Goal: Task Accomplishment & Management: Manage account settings

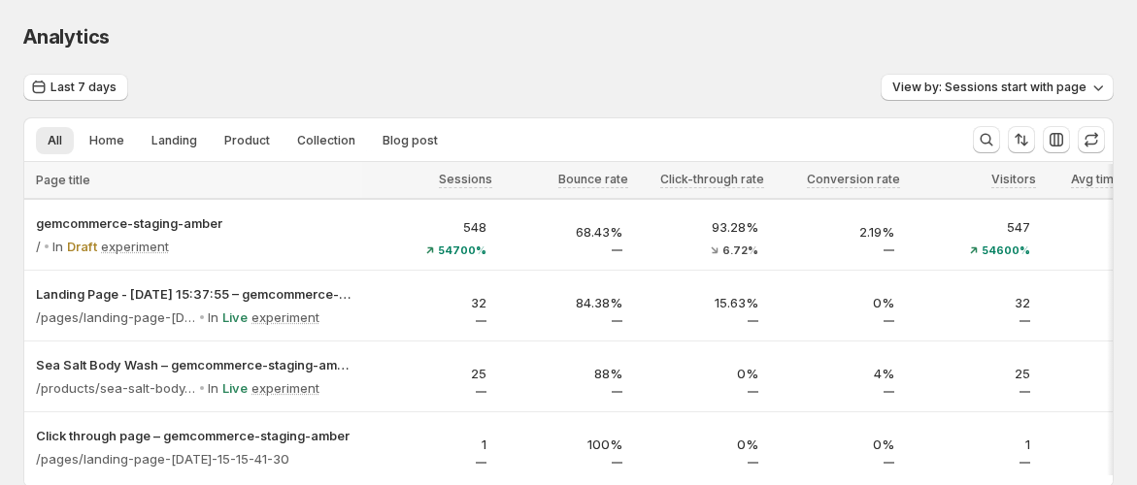
scroll to position [113, 0]
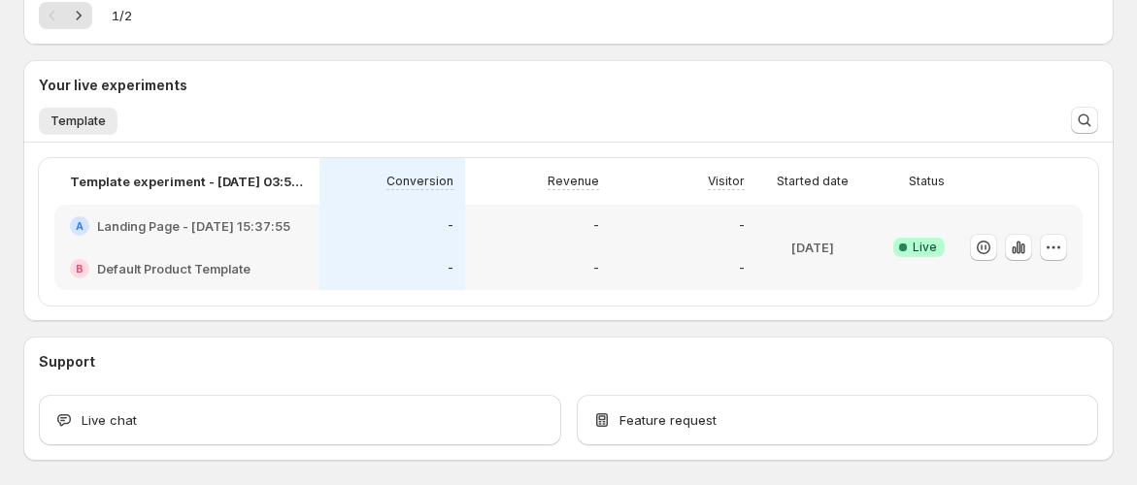
scroll to position [430, 0]
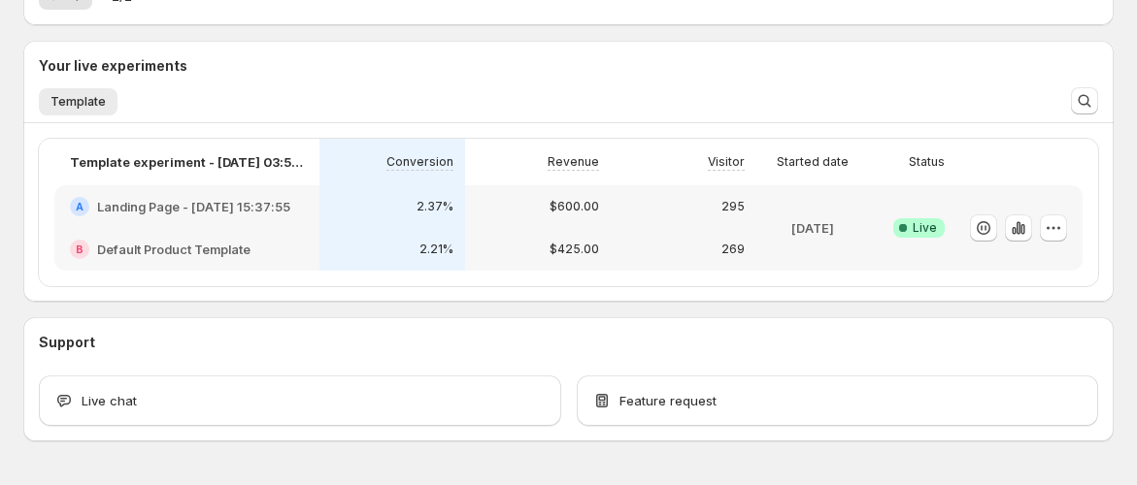
click at [199, 247] on h2 "Default Product Template" at bounding box center [173, 249] width 153 height 19
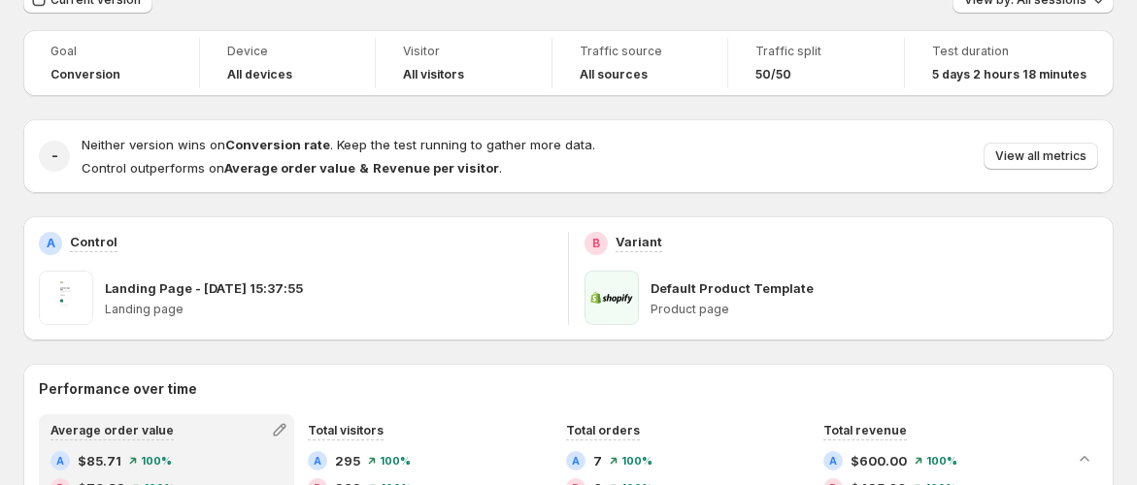
scroll to position [108, 0]
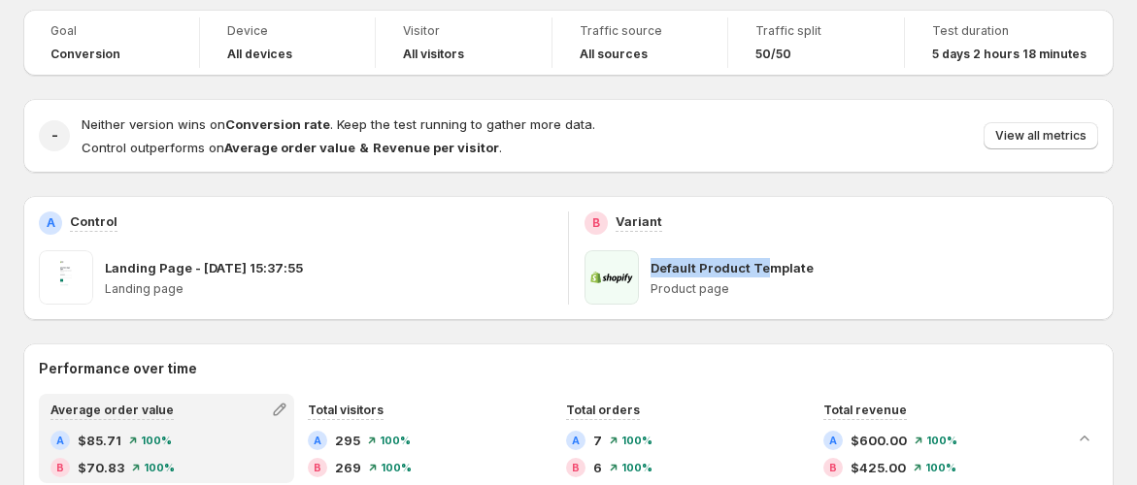
drag, startPoint x: 657, startPoint y: 271, endPoint x: 802, endPoint y: 269, distance: 144.7
click at [802, 269] on p "Default Product Template" at bounding box center [732, 267] width 163 height 19
click at [837, 278] on div "Default Product Template Product page" at bounding box center [875, 278] width 448 height 54
drag, startPoint x: 746, startPoint y: 301, endPoint x: 643, endPoint y: 270, distance: 107.5
click at [643, 270] on div "Default Product Template Product page" at bounding box center [842, 278] width 514 height 54
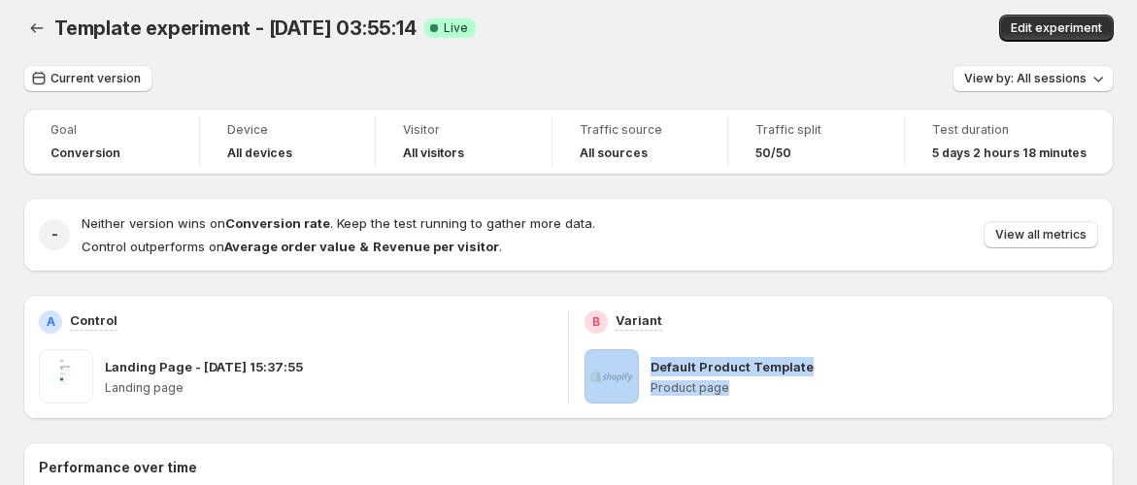
scroll to position [0, 0]
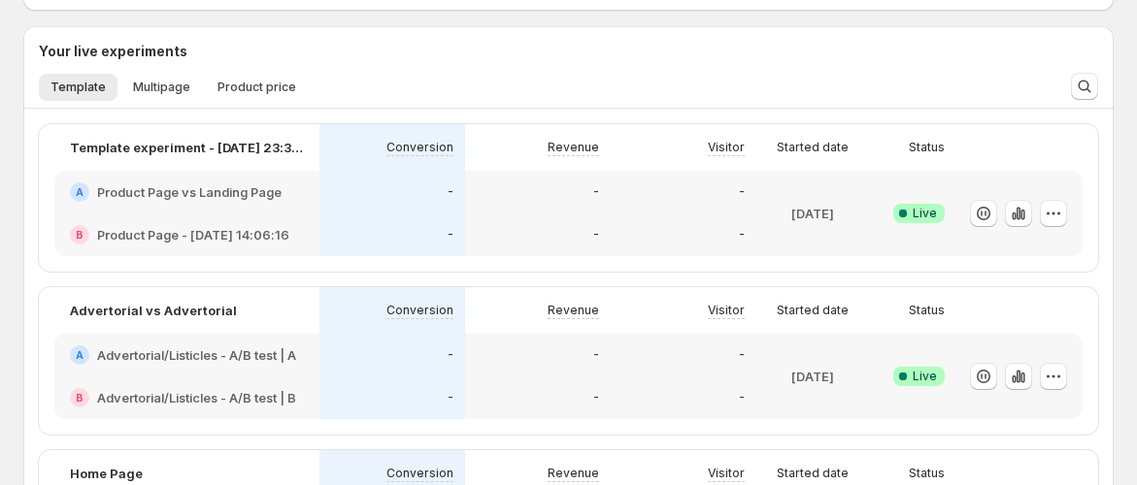
scroll to position [269, 0]
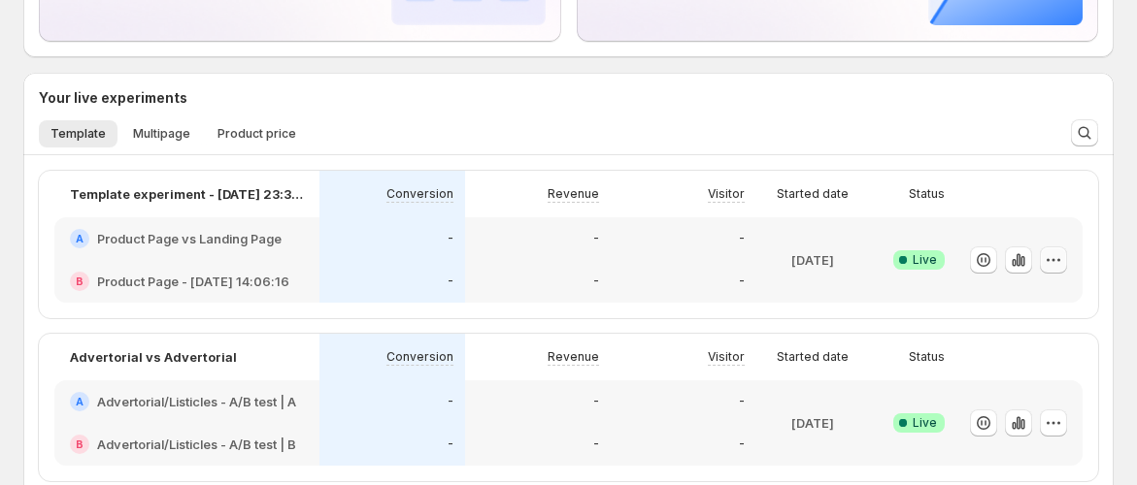
click at [1060, 261] on icon "button" at bounding box center [1053, 260] width 19 height 19
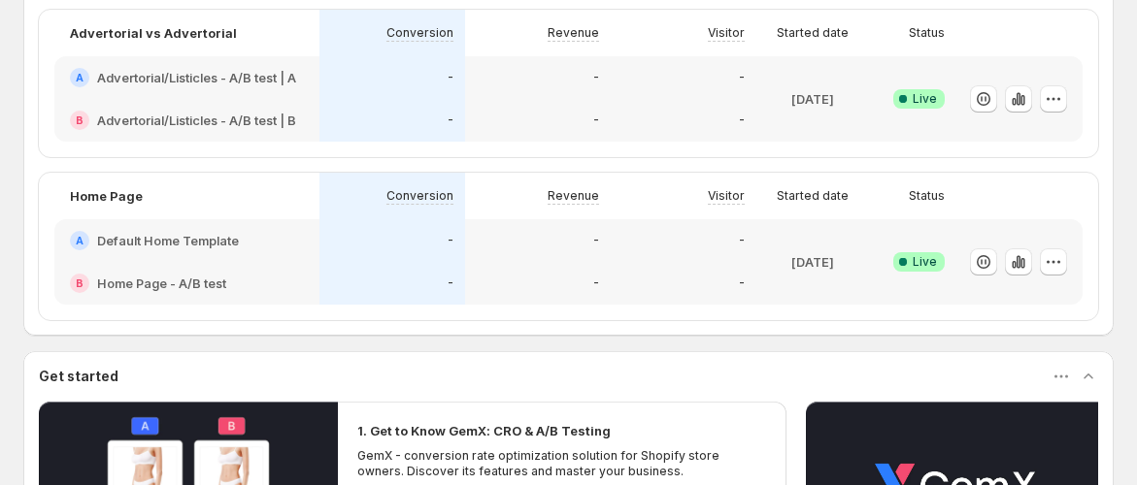
scroll to position [377, 0]
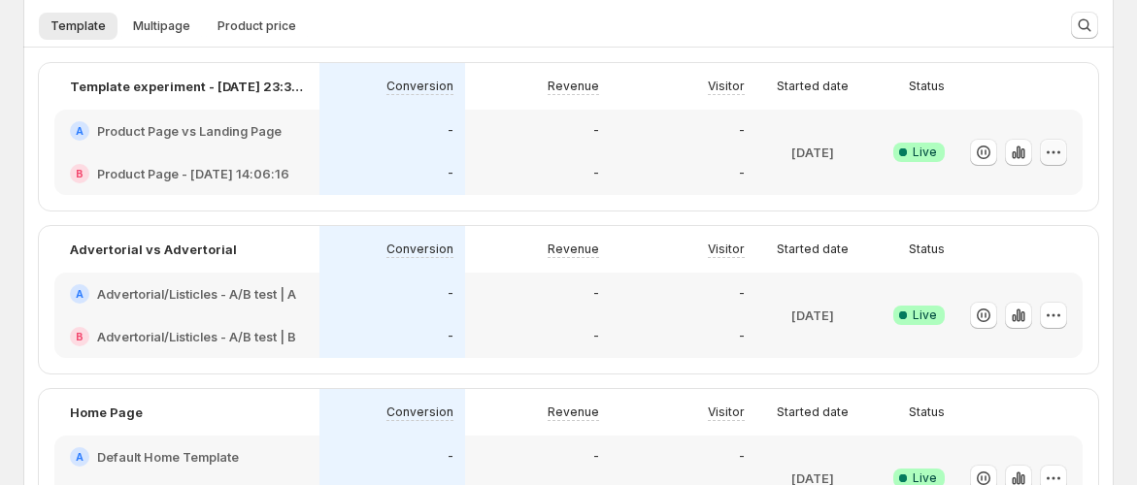
click at [1063, 156] on icon "button" at bounding box center [1053, 152] width 19 height 19
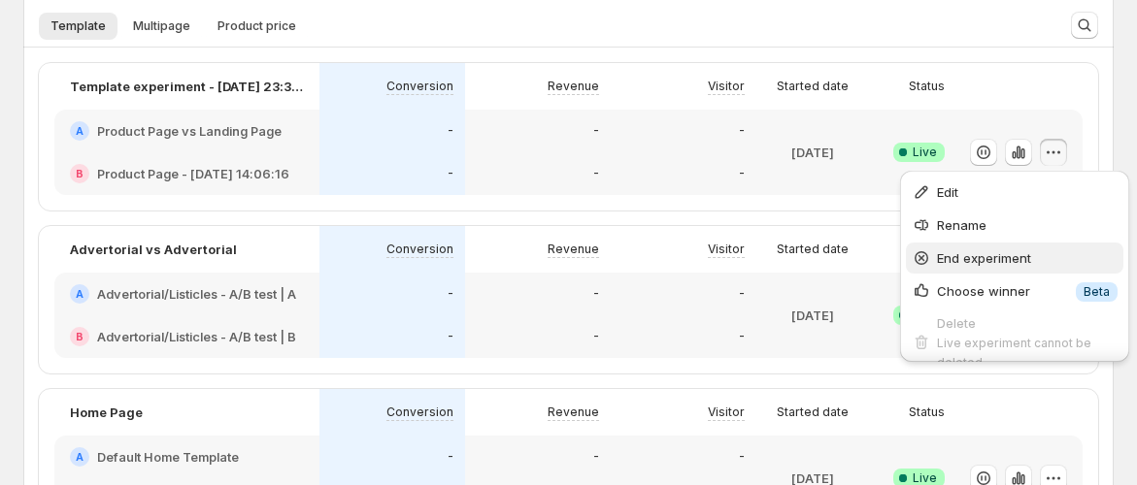
click at [1026, 251] on span "End experiment" at bounding box center [984, 259] width 94 height 16
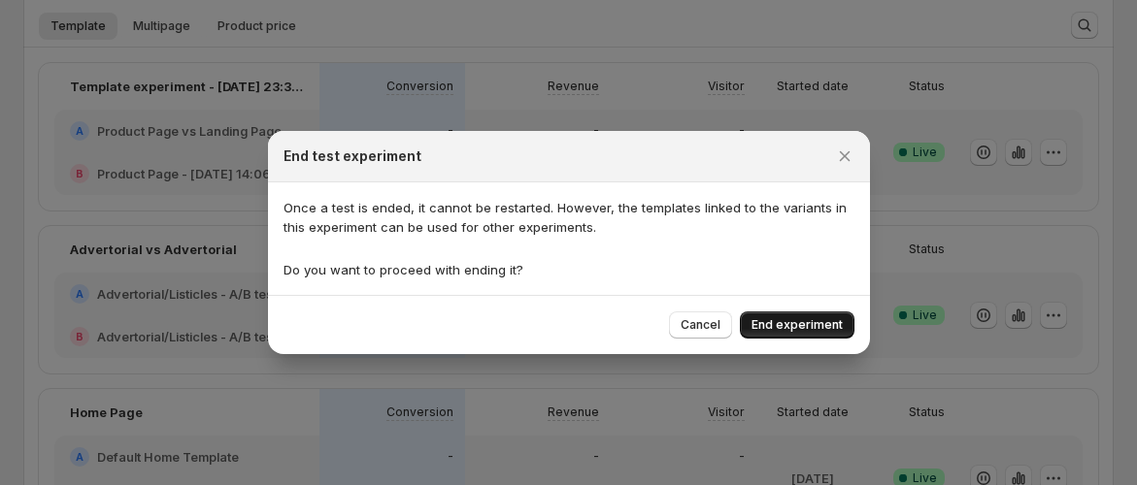
click at [842, 318] on span "End experiment" at bounding box center [797, 326] width 91 height 16
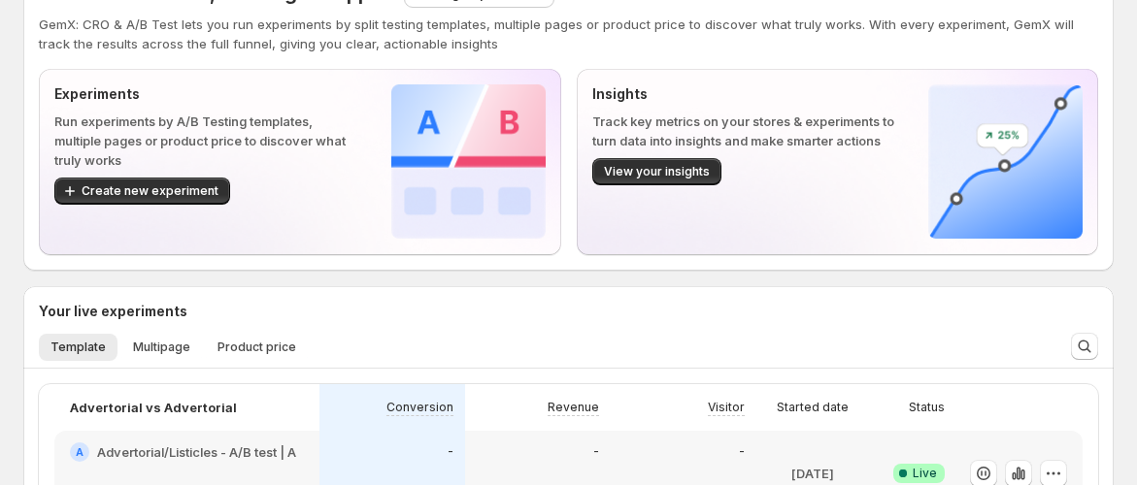
scroll to position [0, 0]
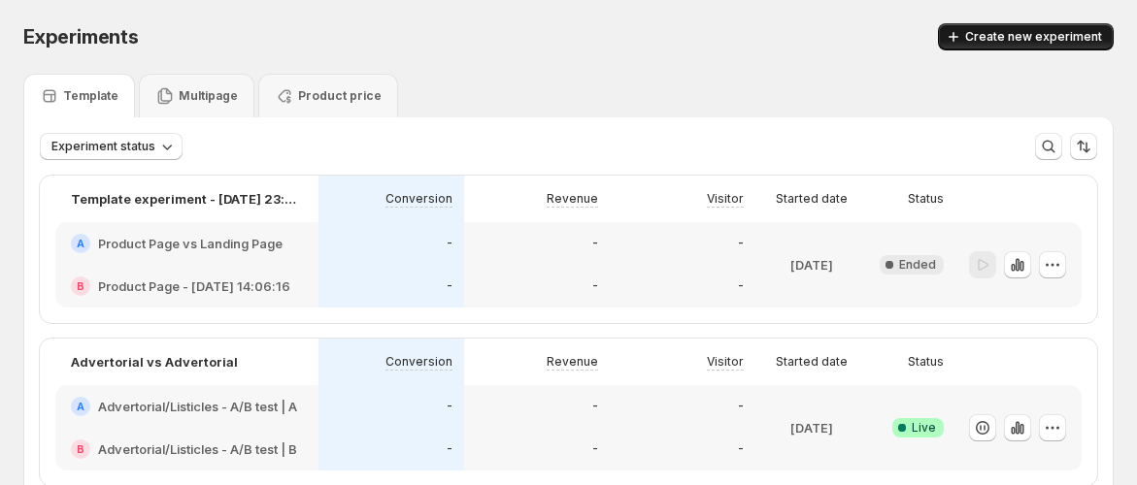
click at [1050, 37] on span "Create new experiment" at bounding box center [1033, 37] width 137 height 16
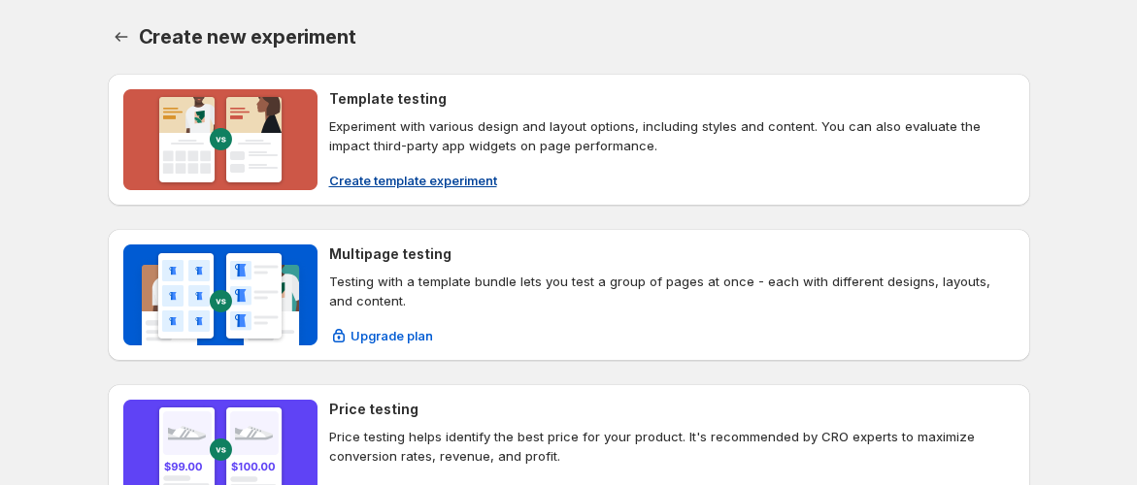
click at [264, 170] on img at bounding box center [220, 139] width 194 height 101
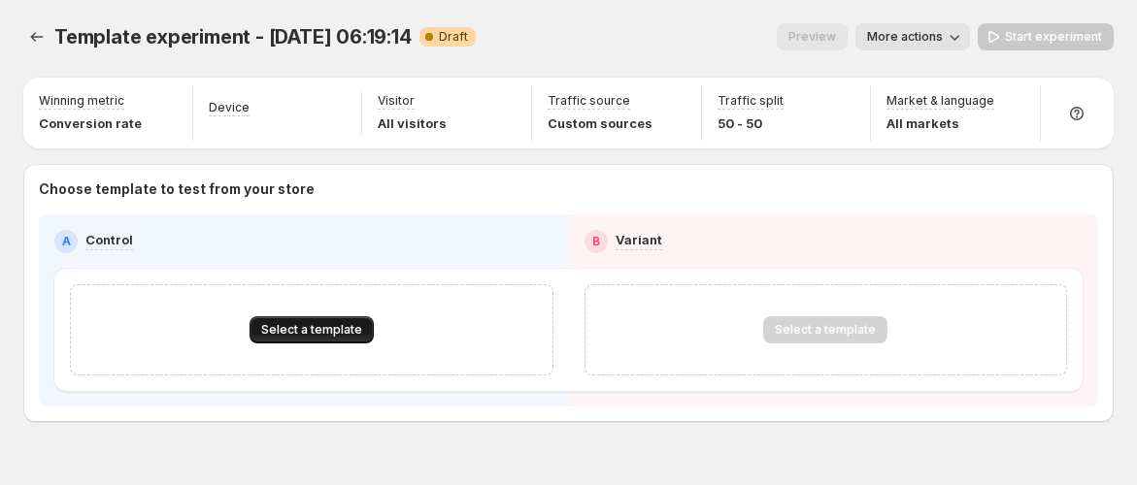
click at [316, 329] on span "Select a template" at bounding box center [311, 330] width 101 height 16
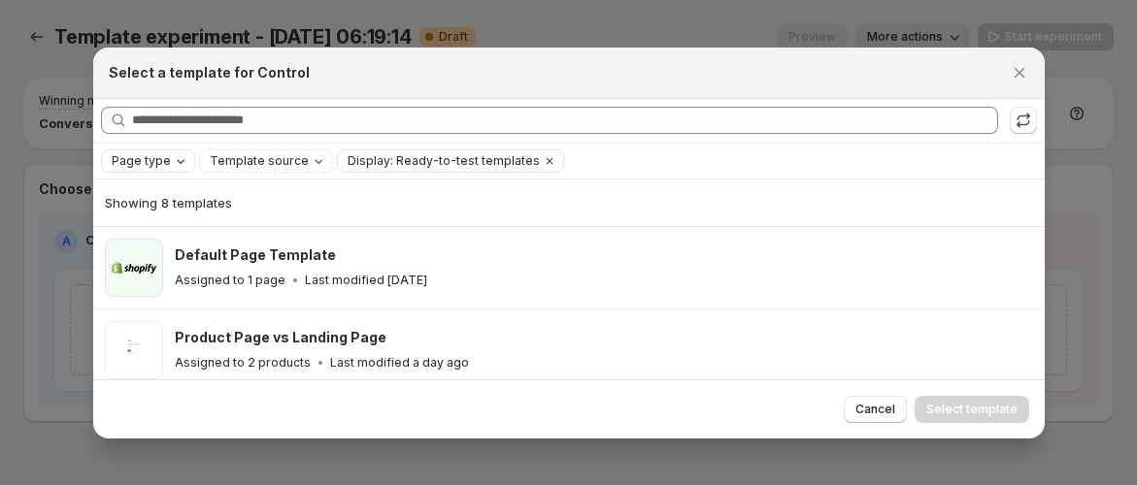
click at [165, 163] on span "Page type" at bounding box center [141, 161] width 59 height 16
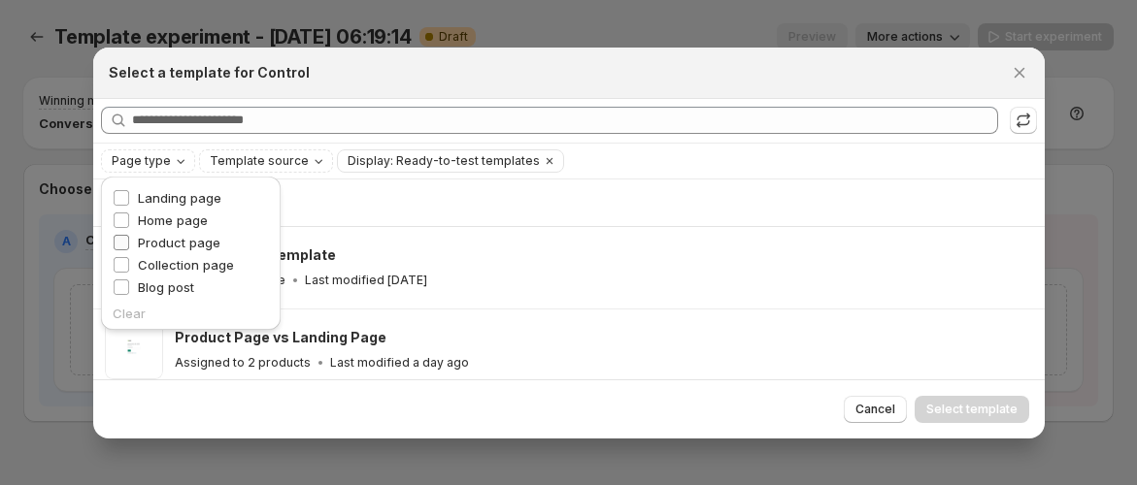
click at [170, 238] on span "Product page" at bounding box center [179, 243] width 83 height 16
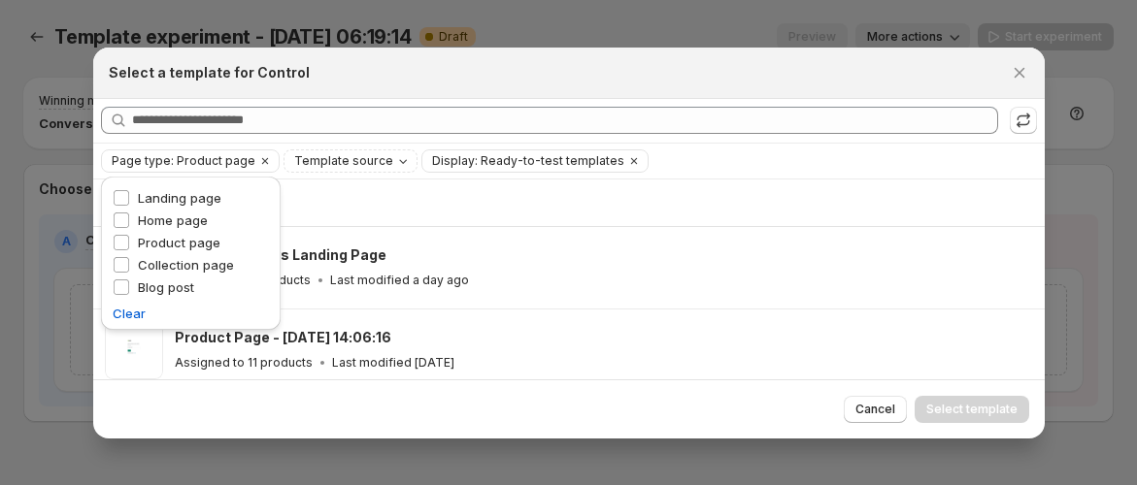
click at [666, 194] on div "Showing 2 templates" at bounding box center [569, 202] width 928 height 19
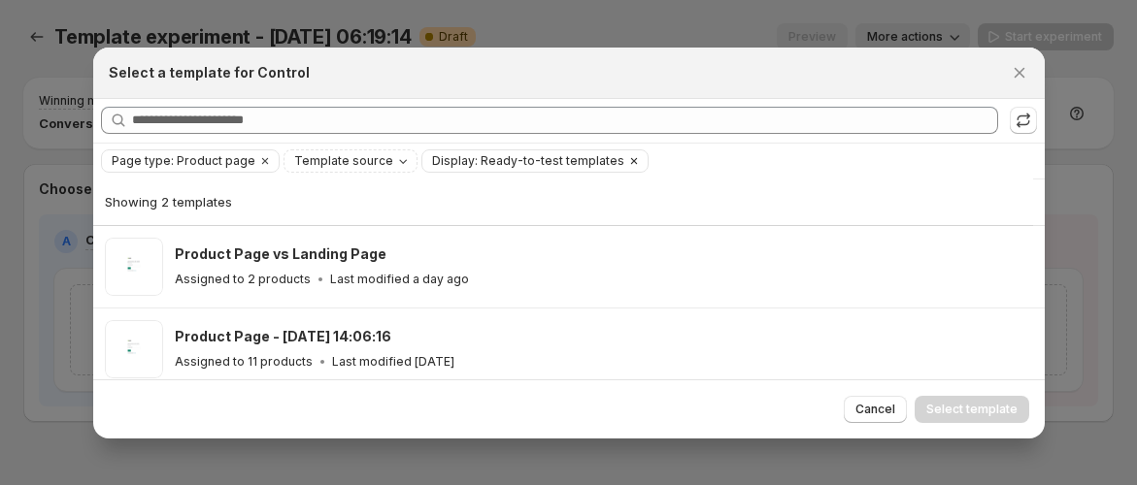
click at [626, 162] on icon "Clear" at bounding box center [634, 161] width 16 height 16
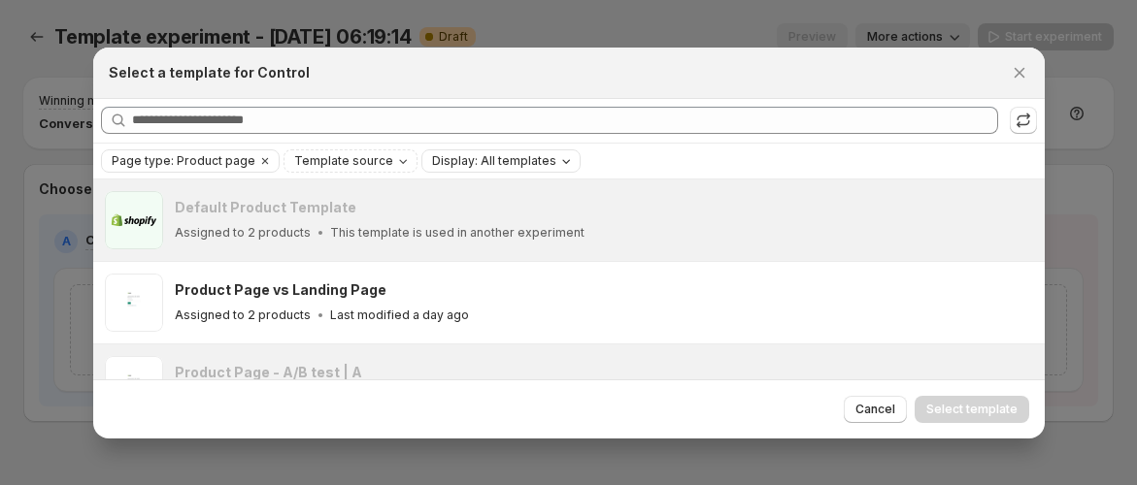
click at [34, 250] on div at bounding box center [568, 242] width 1137 height 485
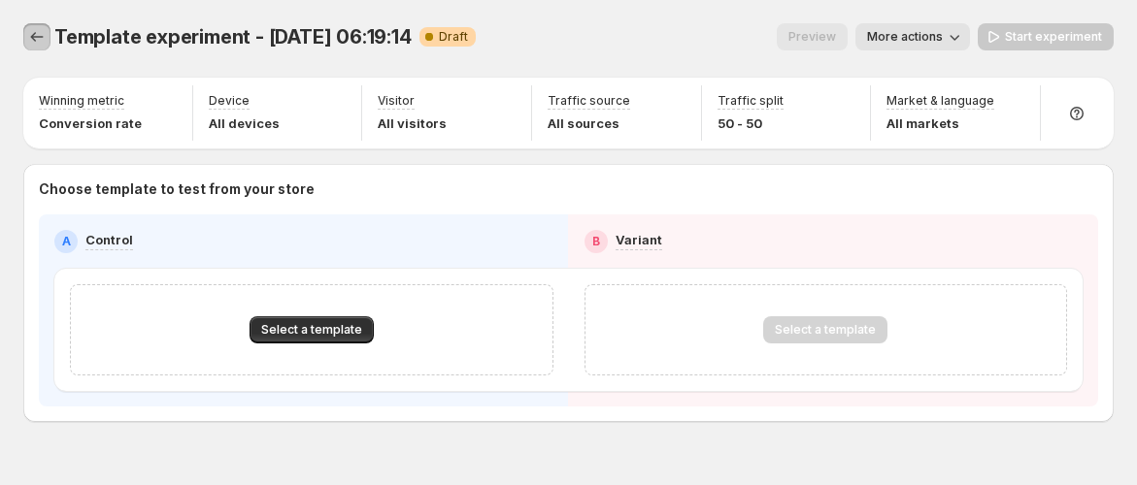
click at [24, 35] on button "Experiments" at bounding box center [36, 36] width 27 height 27
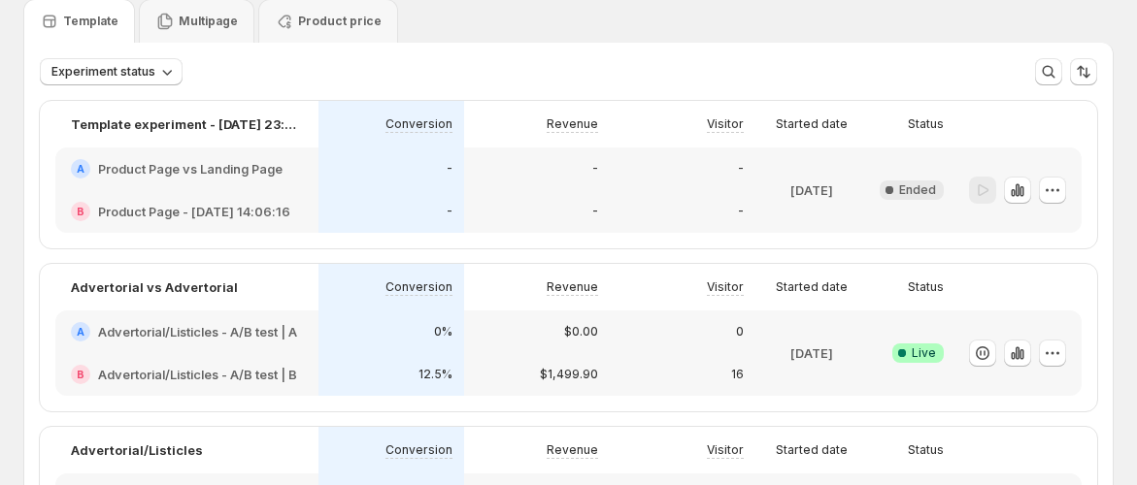
scroll to position [108, 0]
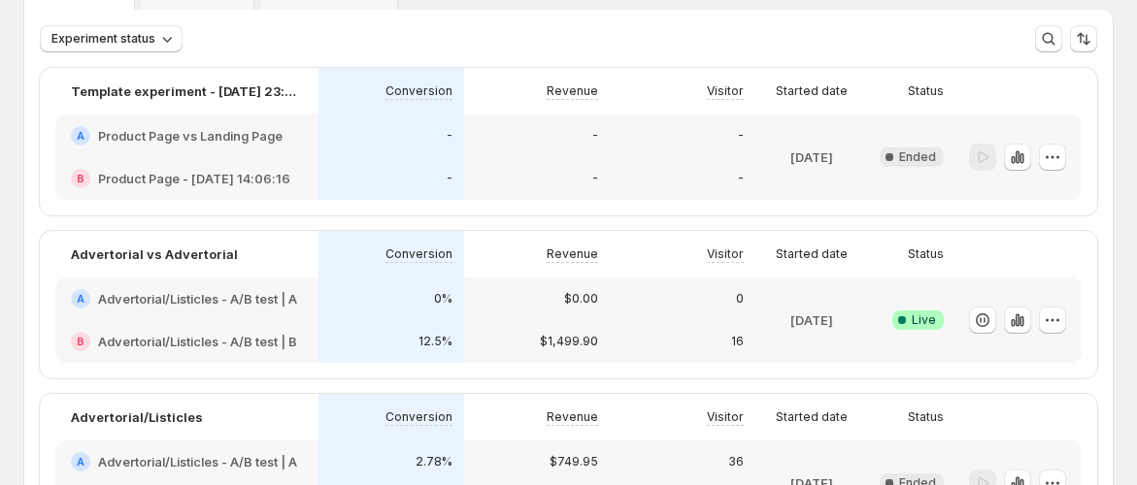
click at [377, 145] on div "-" at bounding box center [391, 136] width 146 height 43
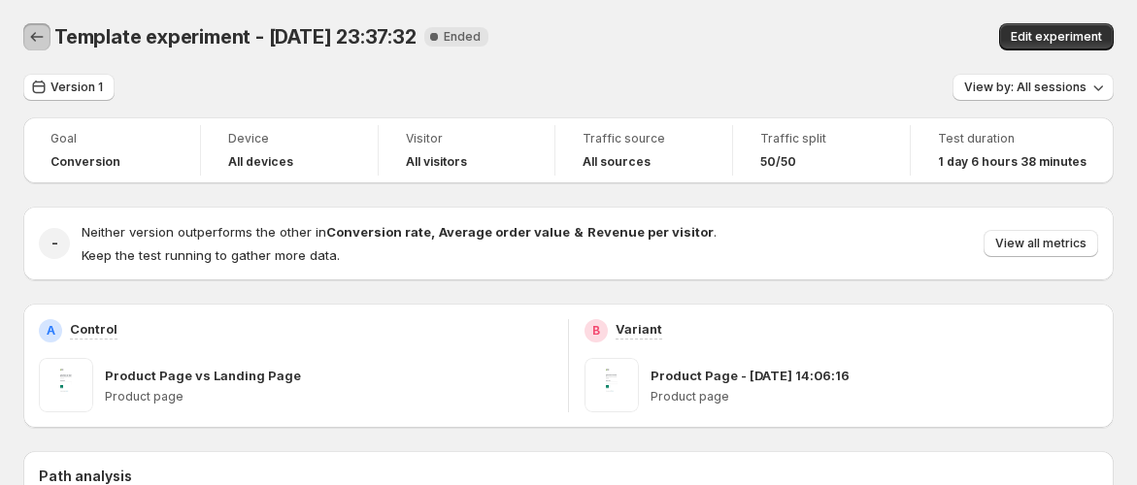
click at [47, 38] on button "Back" at bounding box center [36, 36] width 27 height 27
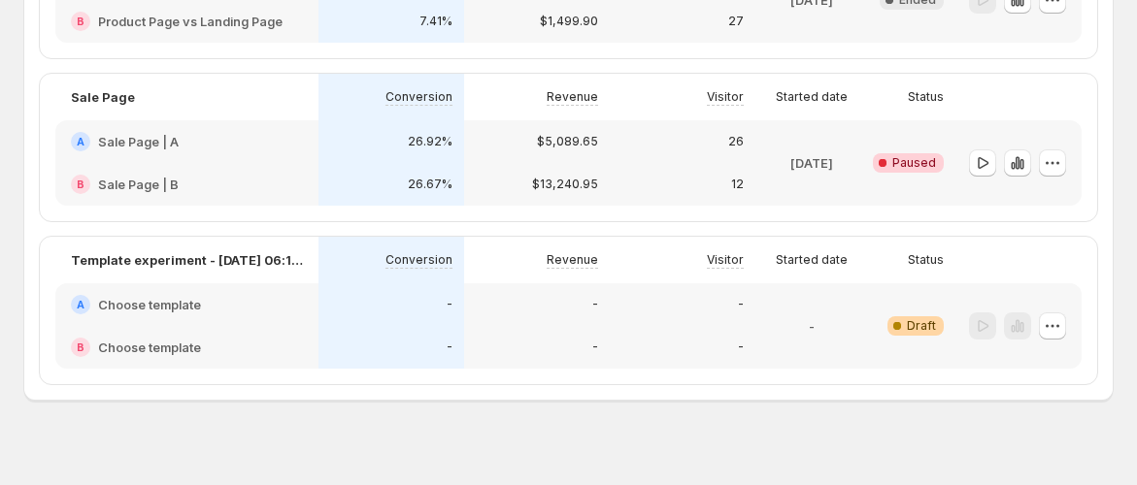
scroll to position [1100, 0]
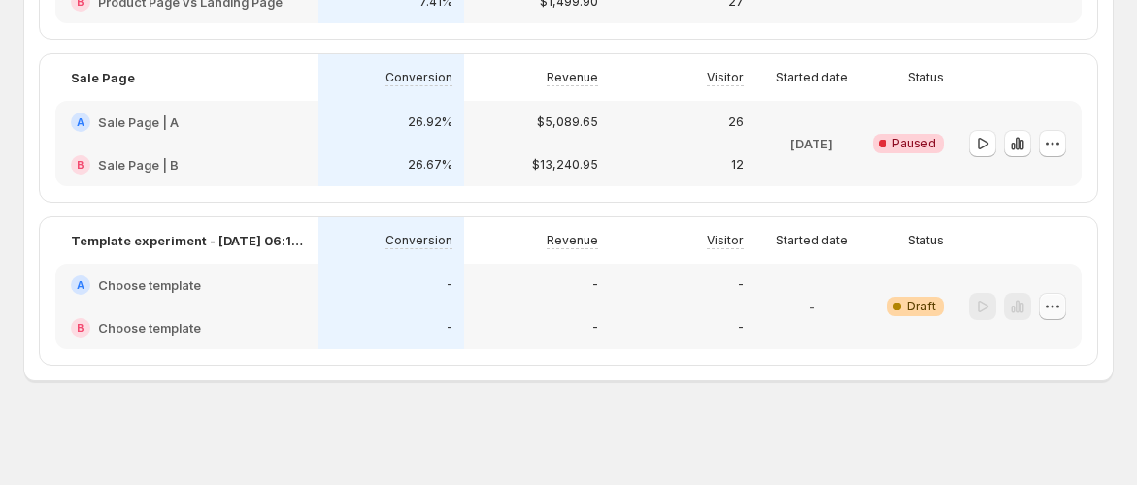
click at [1057, 298] on icon "button" at bounding box center [1052, 306] width 19 height 19
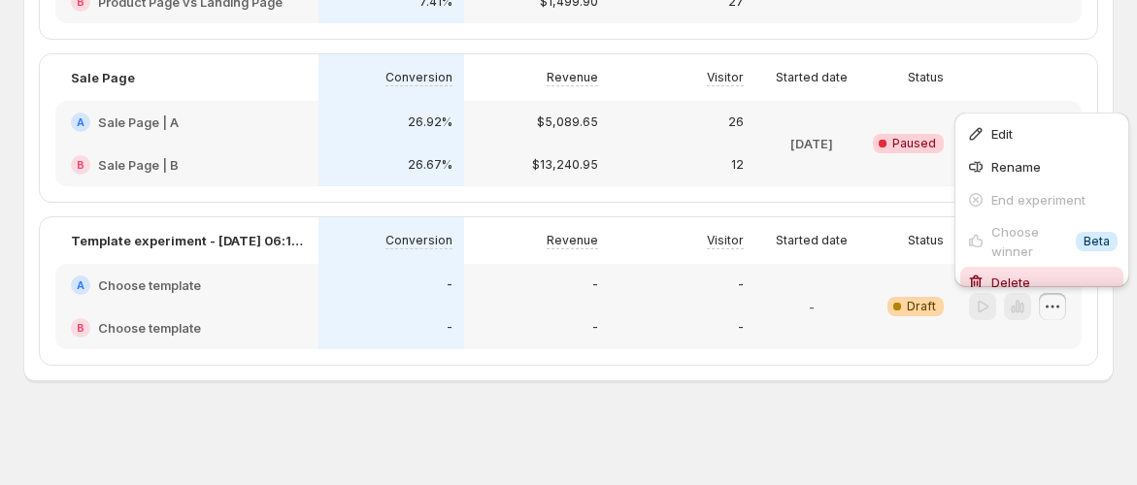
click at [999, 273] on span "Delete" at bounding box center [1054, 282] width 126 height 19
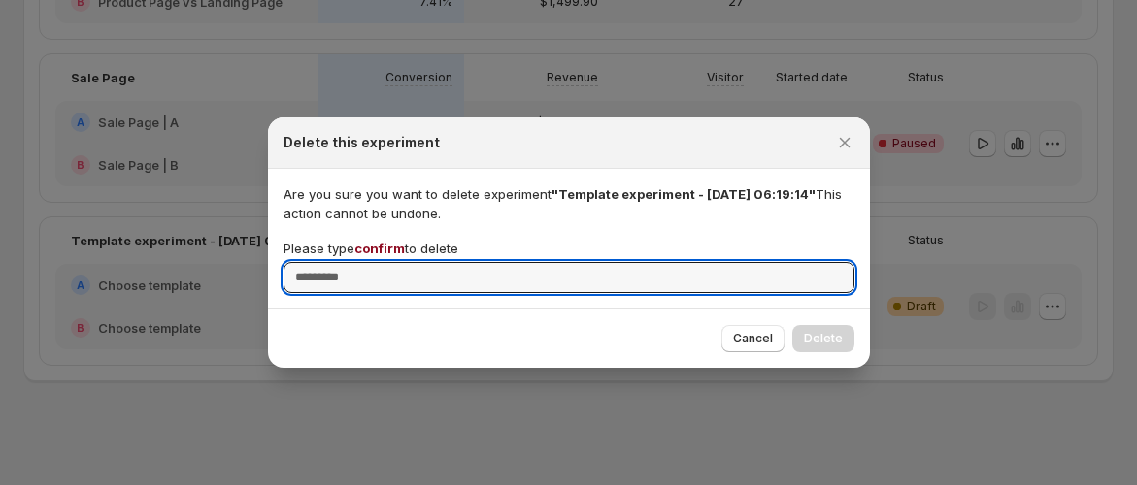
click at [360, 242] on span "confirm" at bounding box center [379, 249] width 50 height 16
click at [360, 262] on input "Please type confirm to delete" at bounding box center [569, 277] width 571 height 31
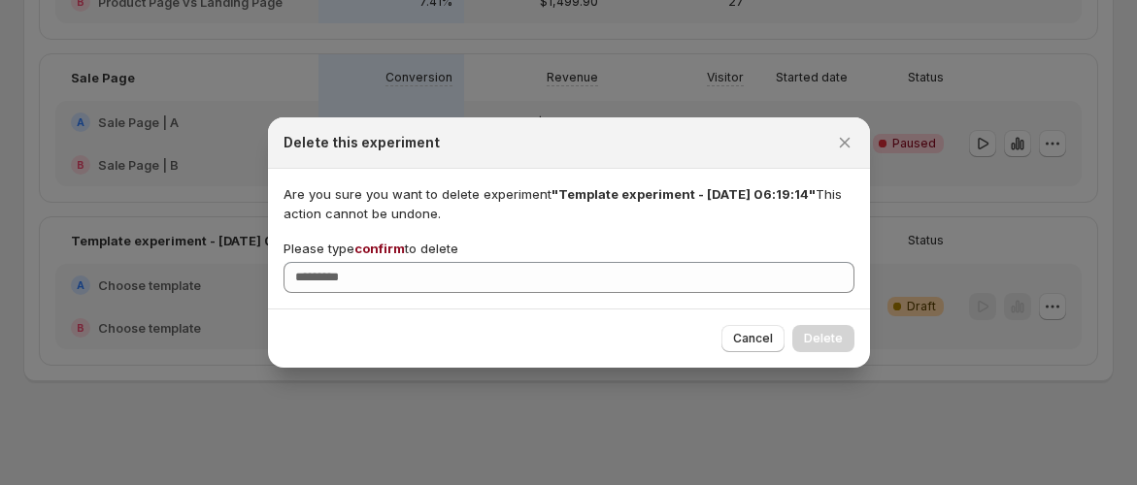
click at [371, 242] on span "confirm" at bounding box center [379, 249] width 50 height 16
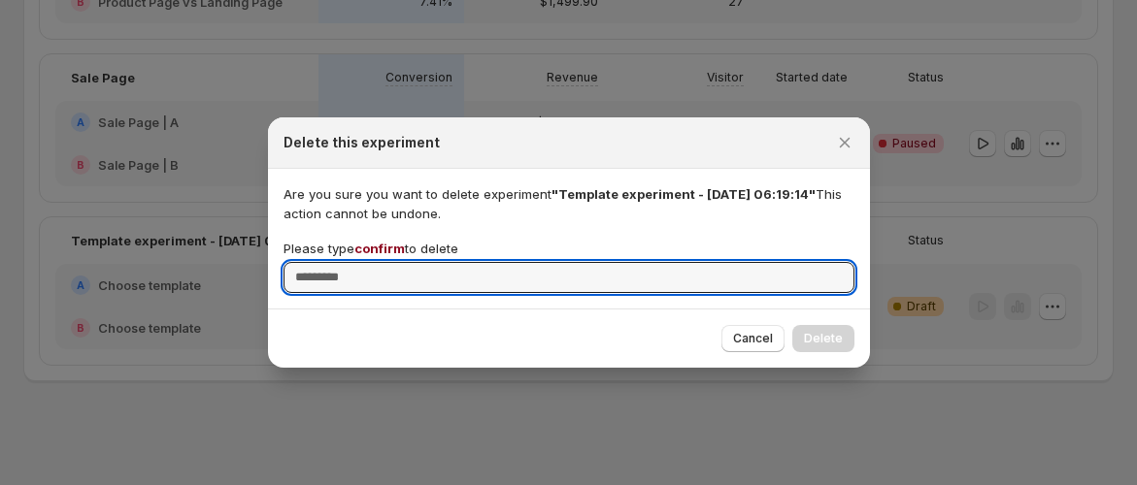
click at [371, 262] on input "Please type confirm to delete" at bounding box center [569, 277] width 571 height 31
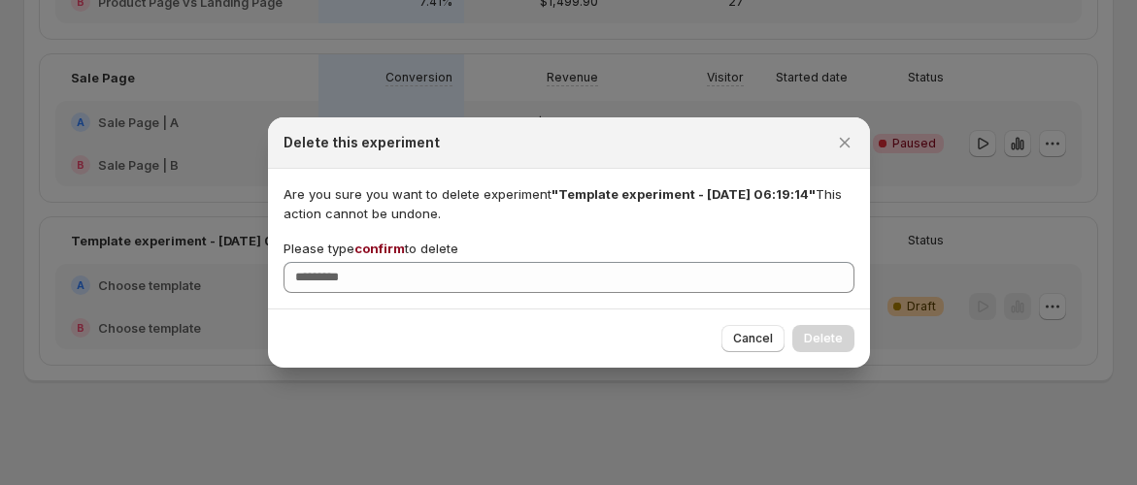
click at [382, 247] on span "confirm" at bounding box center [379, 249] width 50 height 16
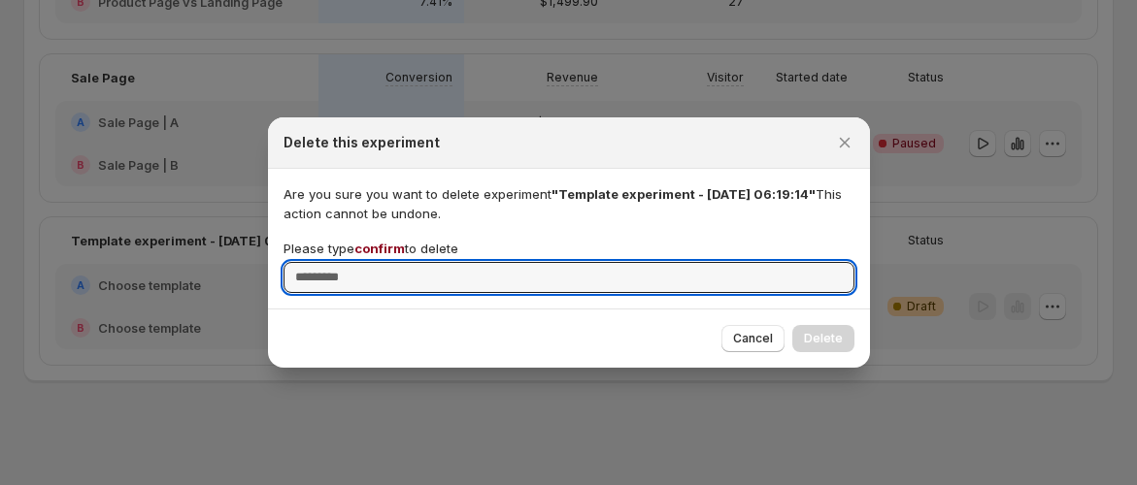
click at [382, 262] on input "Please type confirm to delete" at bounding box center [569, 277] width 571 height 31
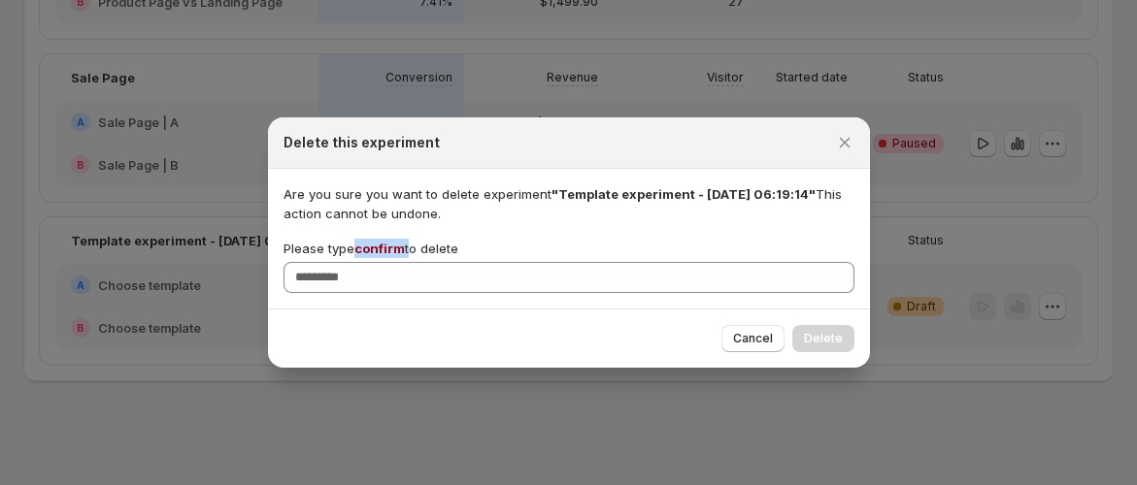
click at [382, 247] on span "confirm" at bounding box center [379, 249] width 50 height 16
click at [382, 262] on input "Please type confirm to delete" at bounding box center [569, 277] width 571 height 31
copy p "confirm"
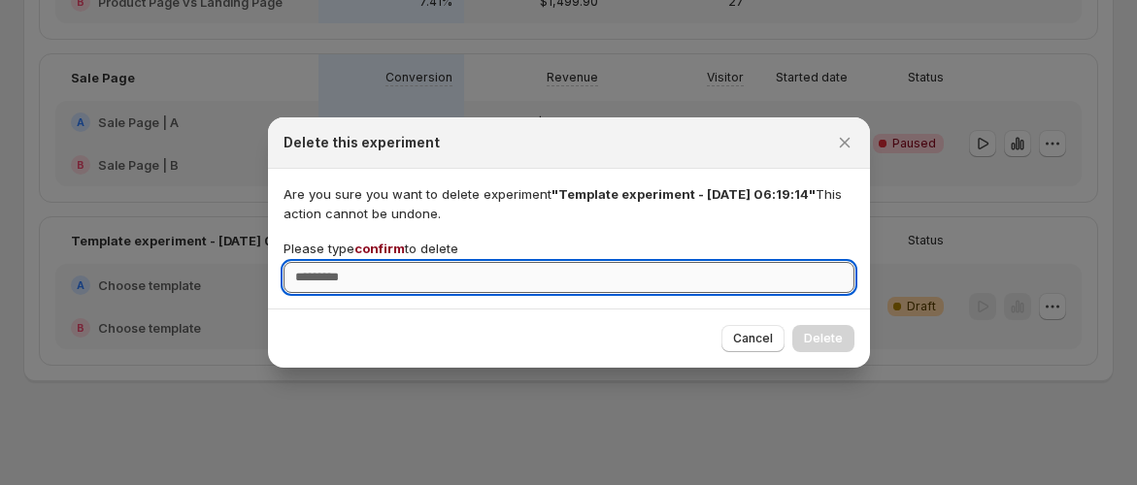
click at [382, 284] on input "Please type confirm to delete" at bounding box center [569, 277] width 571 height 31
paste input "*******"
type input "*******"
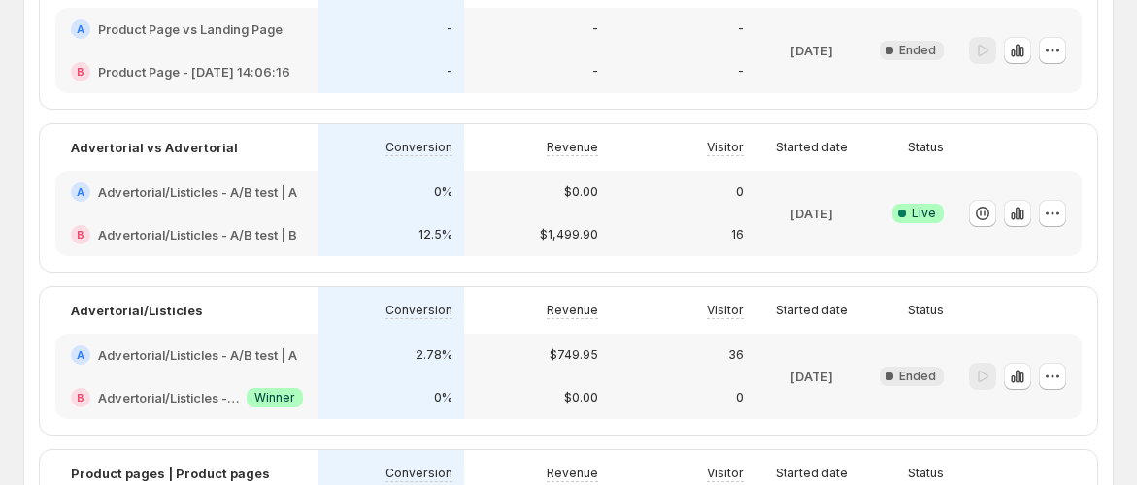
scroll to position [182, 0]
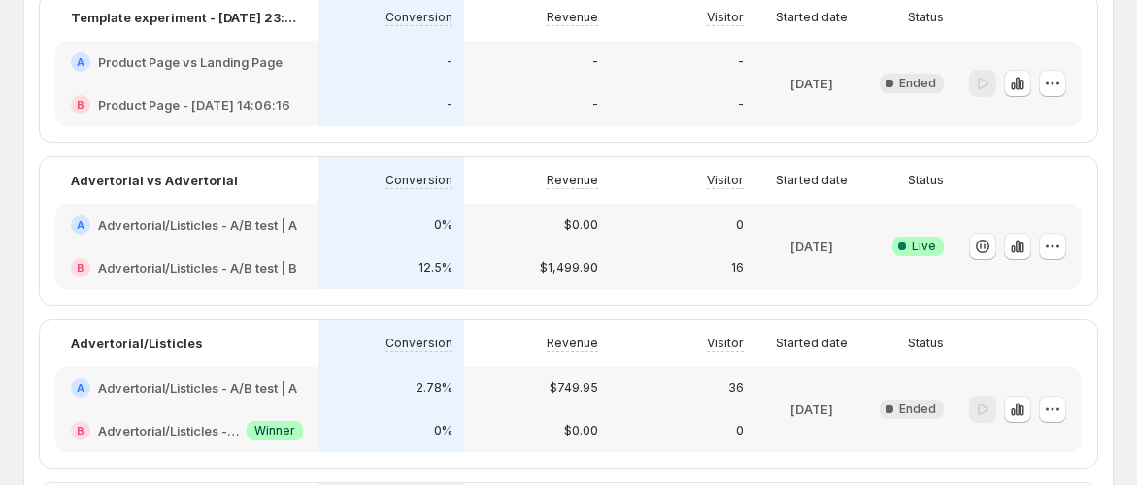
click at [261, 260] on h2 "Advertorial/Listicles - A/B test | B" at bounding box center [197, 267] width 199 height 19
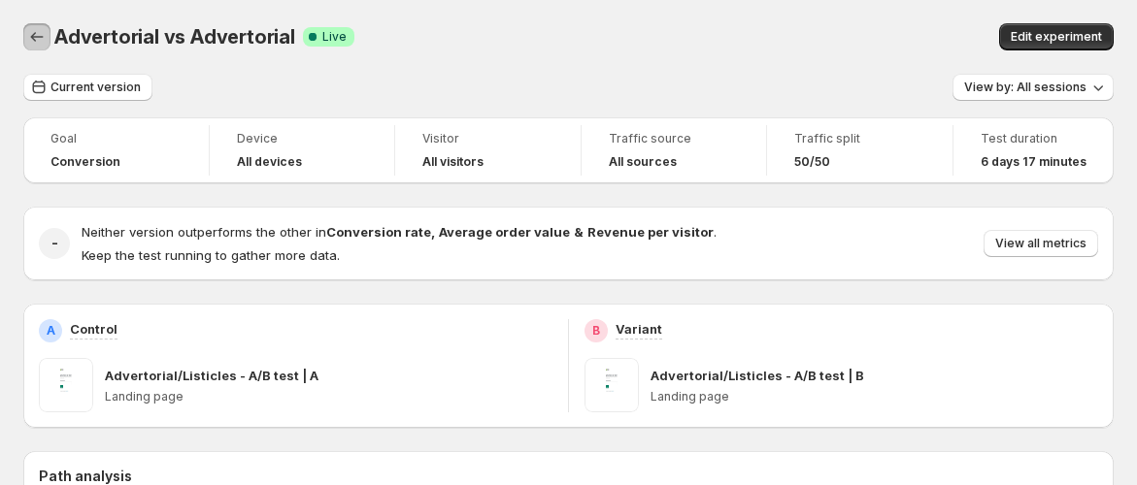
click at [36, 45] on icon "Back" at bounding box center [36, 36] width 19 height 19
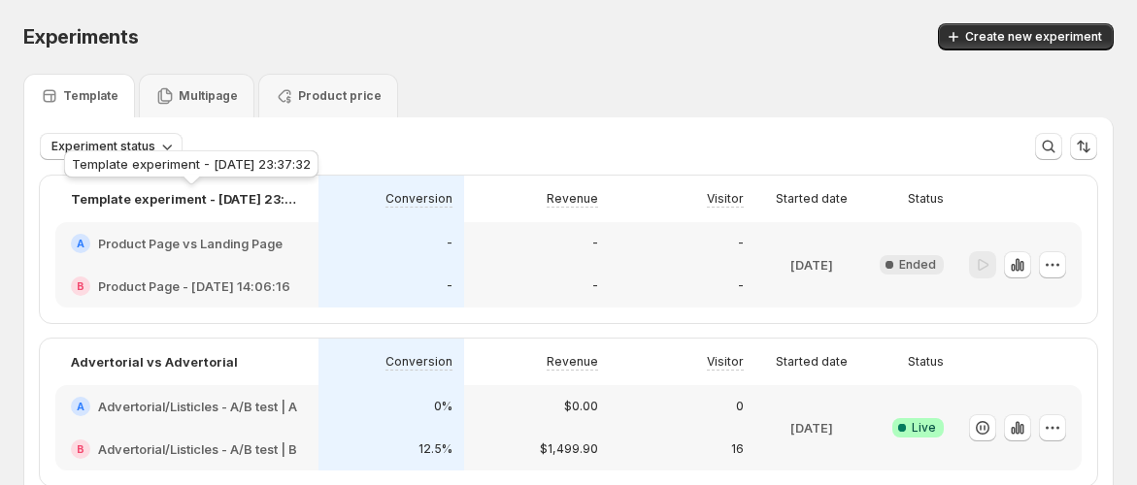
click at [136, 149] on div "Template experiment - [DATE] 23:37:32" at bounding box center [191, 168] width 262 height 43
click at [551, 153] on div "Experiment status More views More views Create new view" at bounding box center [568, 146] width 1057 height 27
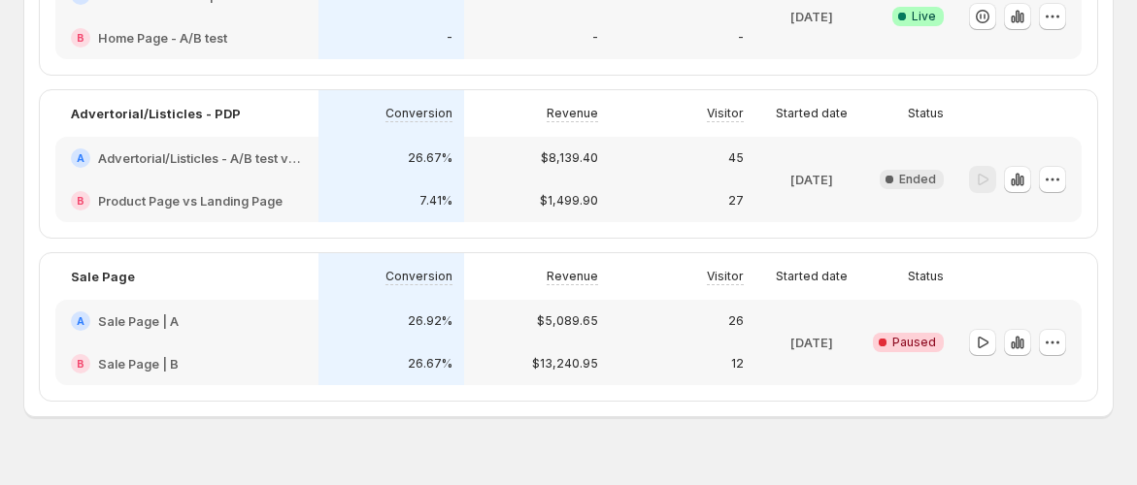
scroll to position [937, 0]
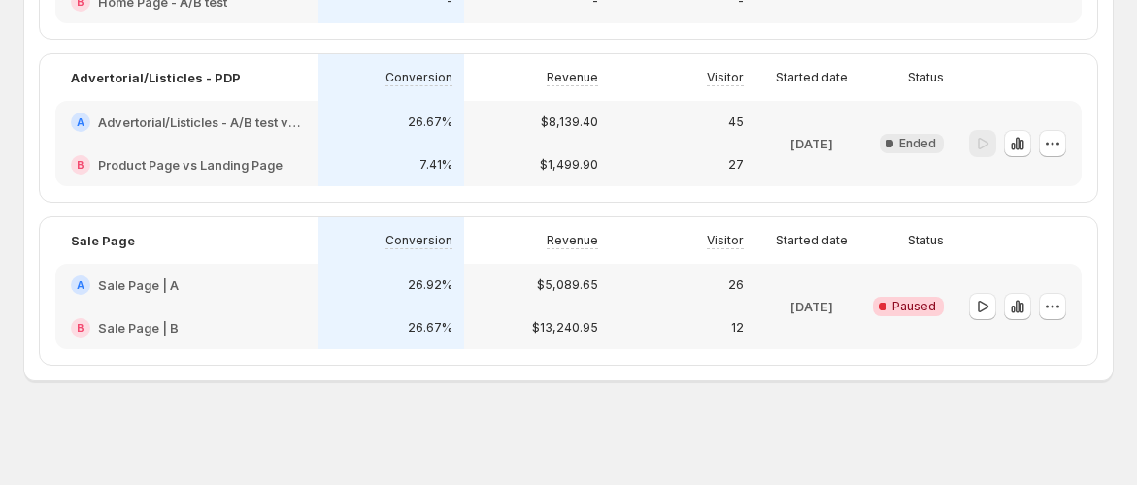
click at [490, 293] on div "$5,089.65" at bounding box center [537, 285] width 122 height 19
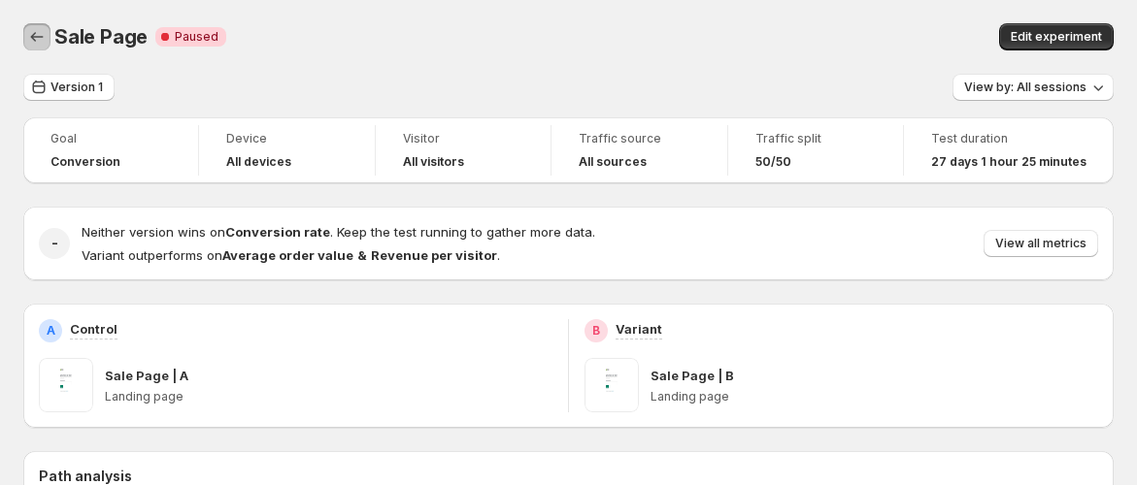
click at [38, 36] on icon "Back" at bounding box center [36, 36] width 19 height 19
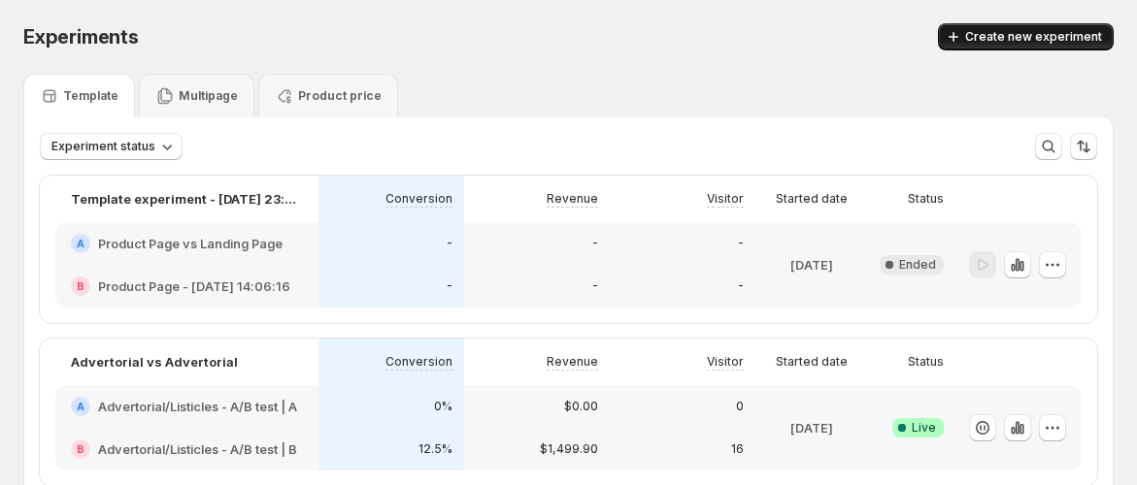
click at [1053, 39] on span "Create new experiment" at bounding box center [1033, 37] width 137 height 16
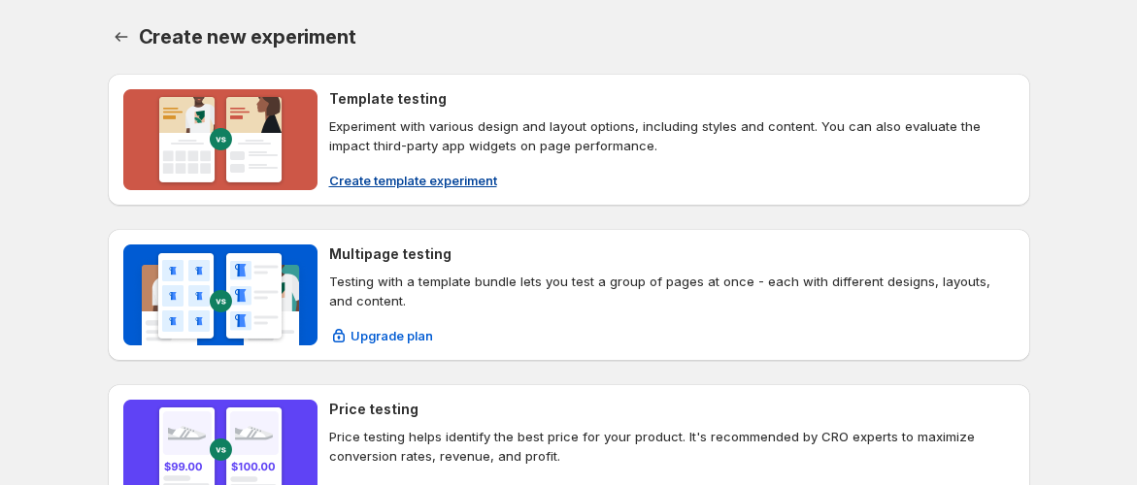
click at [392, 173] on span "Create template experiment" at bounding box center [413, 180] width 168 height 19
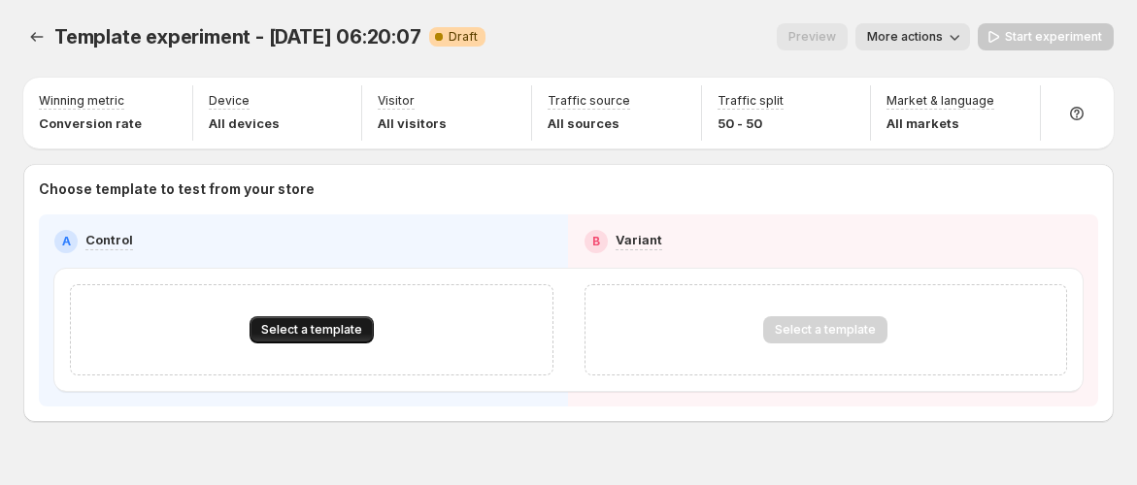
click at [321, 322] on span "Select a template" at bounding box center [311, 330] width 101 height 16
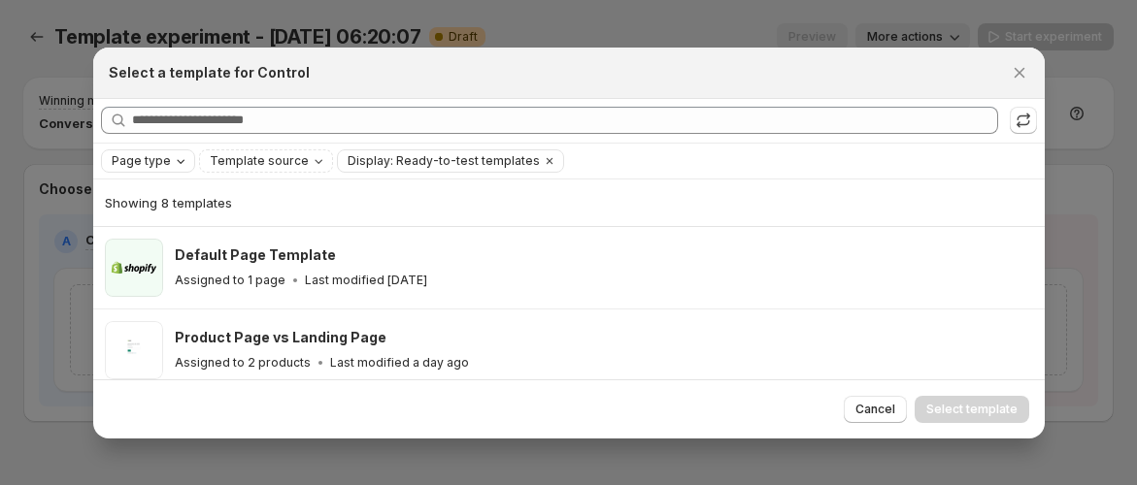
click at [173, 151] on div "Page type" at bounding box center [150, 160] width 81 height 19
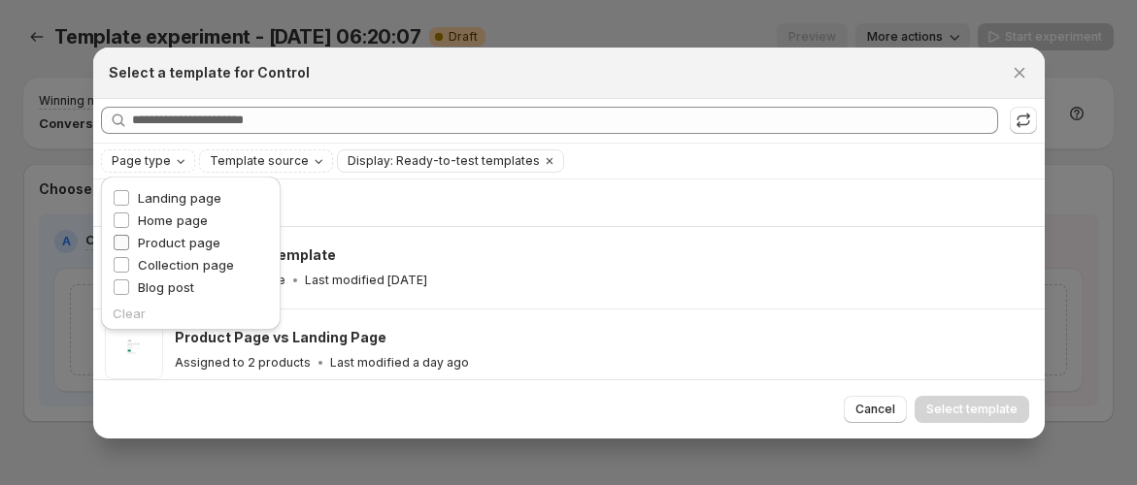
click at [183, 237] on span "Product page" at bounding box center [179, 243] width 83 height 16
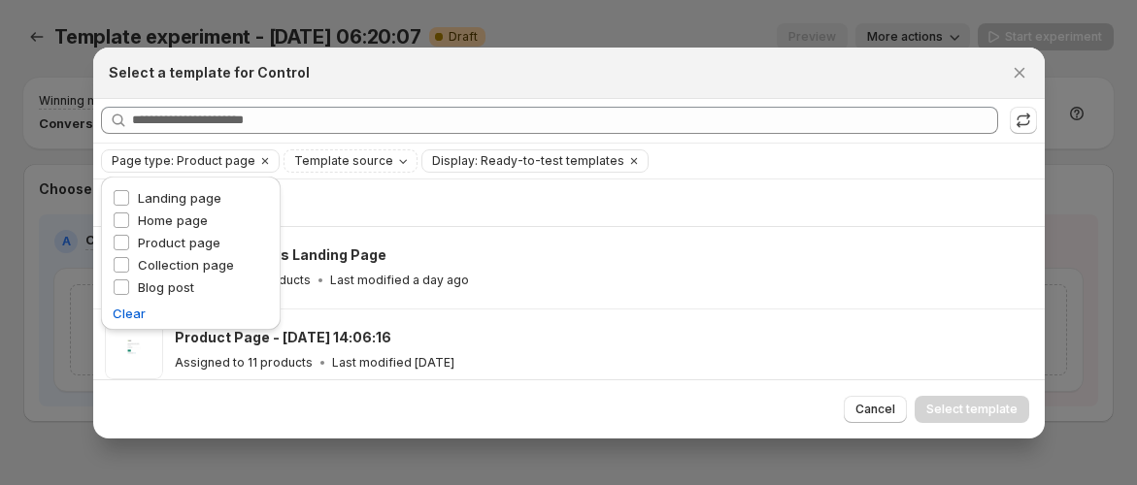
click at [758, 171] on div "Page type: Product page Template source Display: Ready-to-test templates Clear …" at bounding box center [569, 161] width 936 height 23
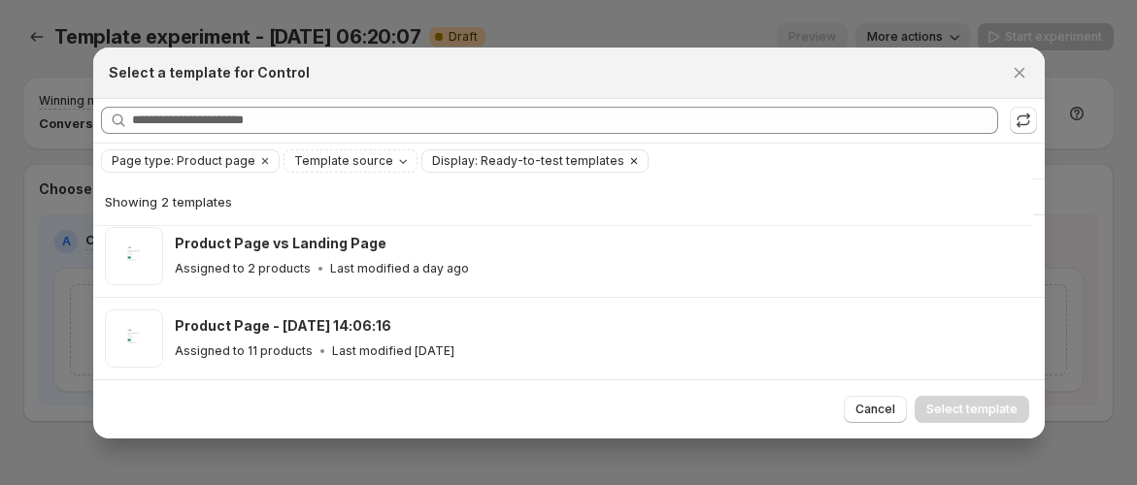
click at [626, 157] on icon "Clear" at bounding box center [634, 161] width 16 height 16
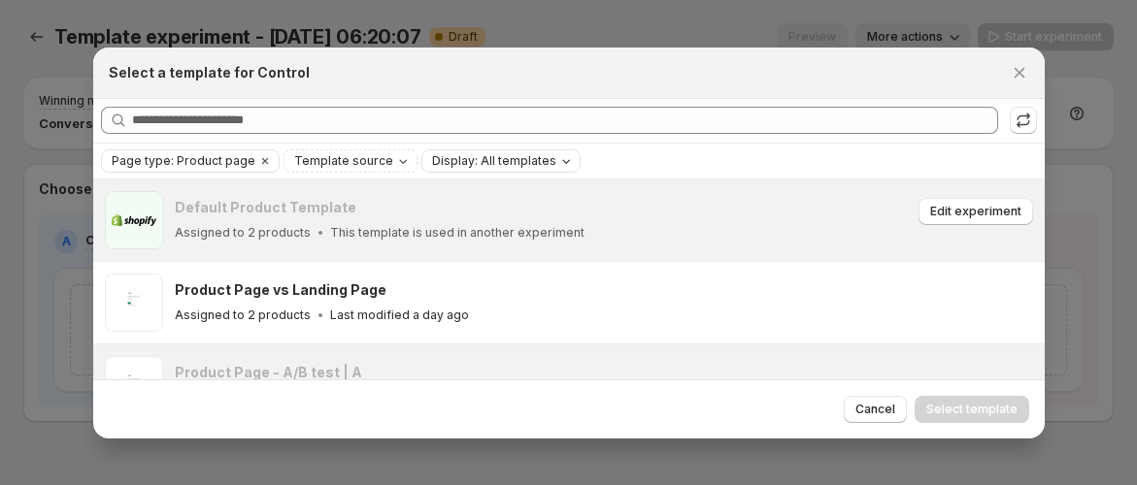
click at [409, 231] on p "This template is used in another experiment" at bounding box center [457, 233] width 254 height 16
click at [410, 231] on p "This template is used in another experiment" at bounding box center [457, 233] width 254 height 16
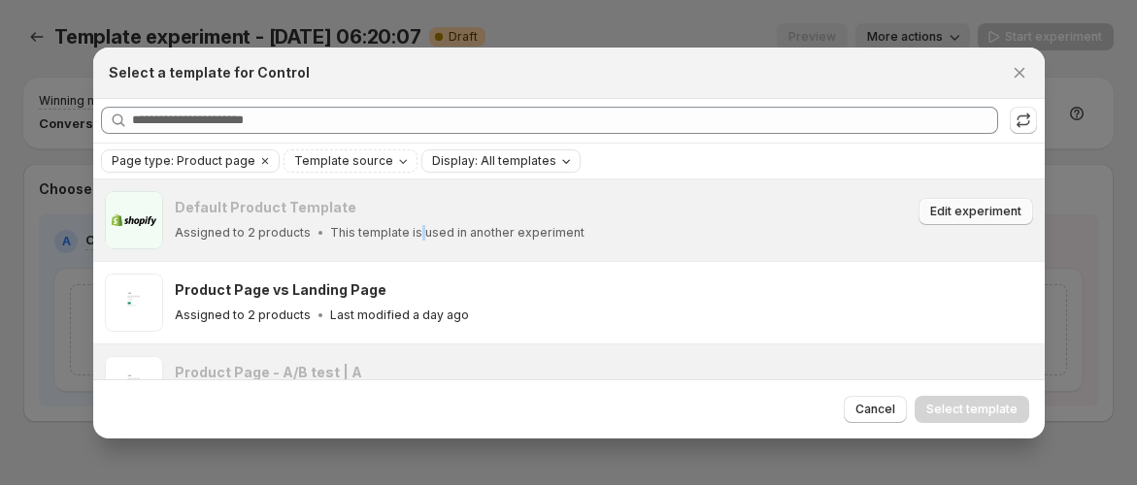
click at [977, 204] on span "Edit experiment" at bounding box center [975, 212] width 91 height 16
click at [471, 237] on p "This template is used in another experiment" at bounding box center [457, 233] width 254 height 16
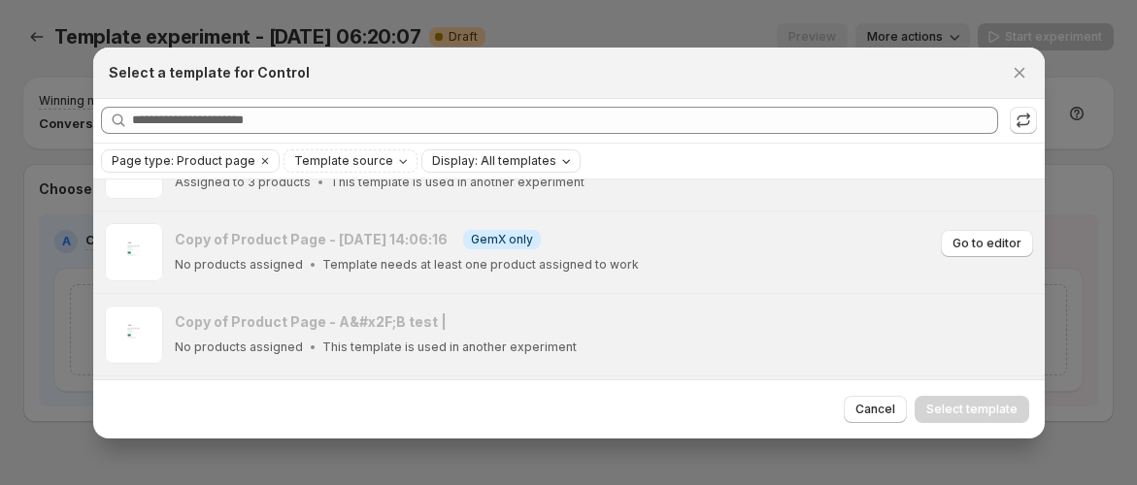
scroll to position [108, 0]
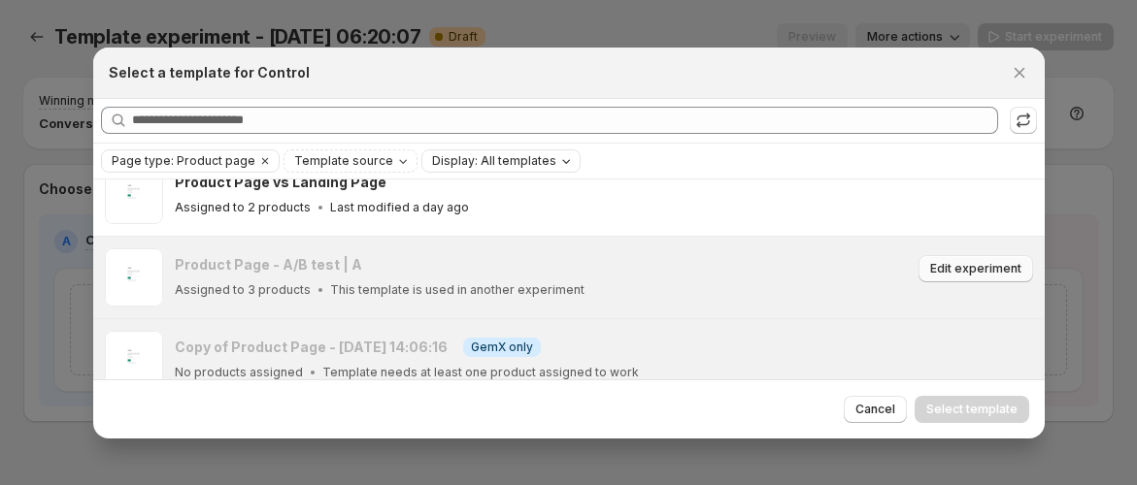
click at [973, 270] on span "Edit experiment" at bounding box center [975, 269] width 91 height 16
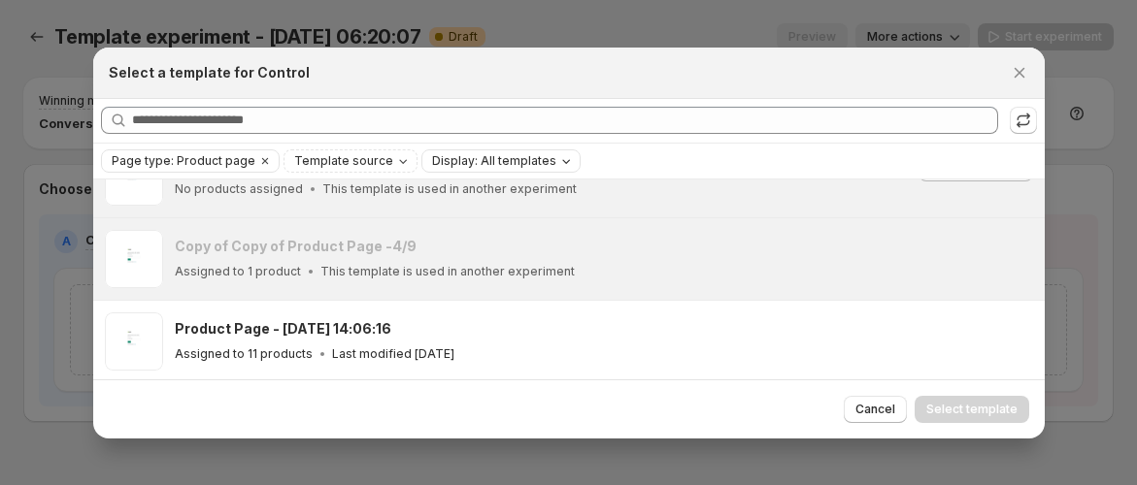
scroll to position [457, 0]
click at [953, 248] on span "Edit experiment" at bounding box center [975, 250] width 91 height 16
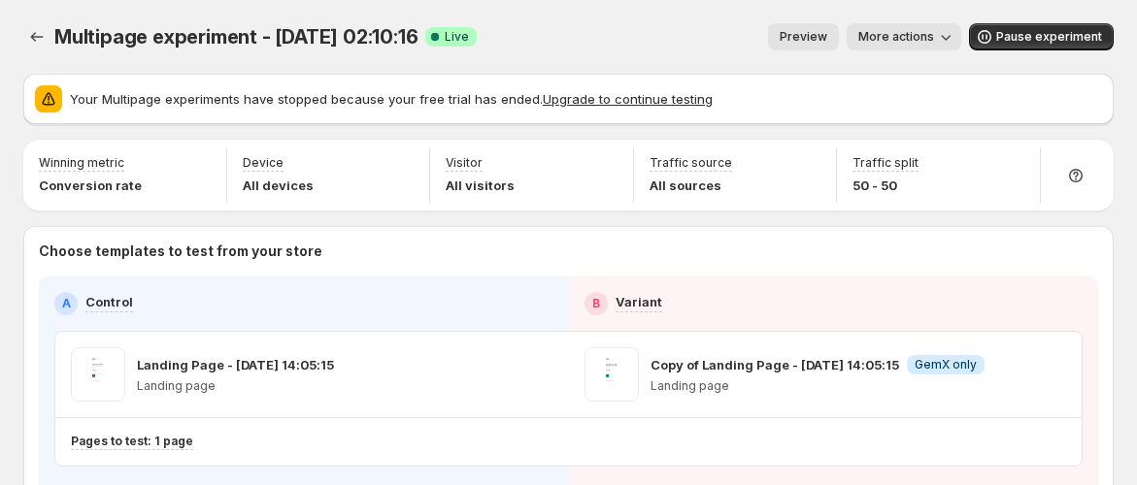
click at [780, 74] on div "Your Multipage experiments have stopped because your free trial has ended. Upgr…" at bounding box center [568, 99] width 1090 height 50
click at [724, 46] on div "Preview More actions" at bounding box center [726, 36] width 469 height 27
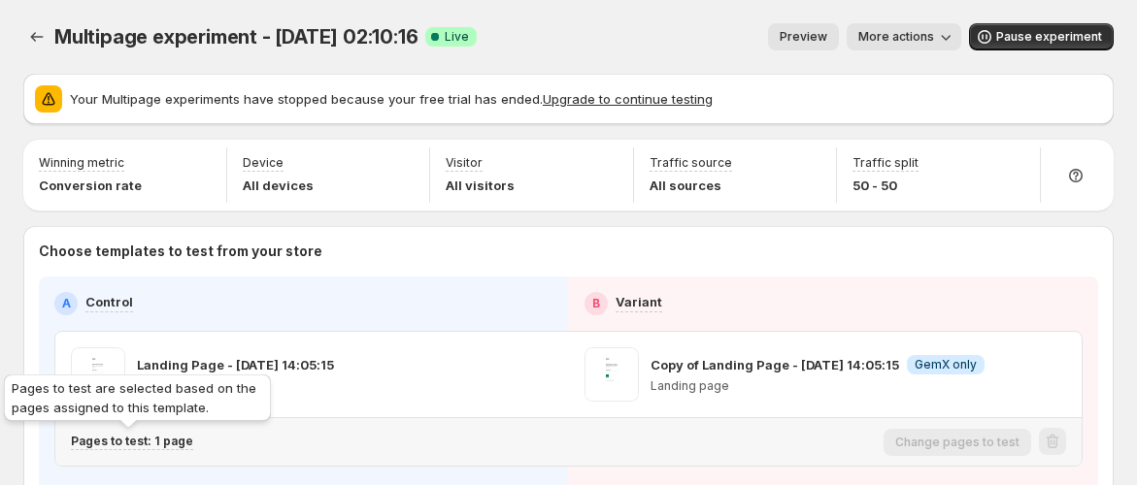
click at [104, 444] on p "Pages to test: 1 page" at bounding box center [132, 442] width 122 height 16
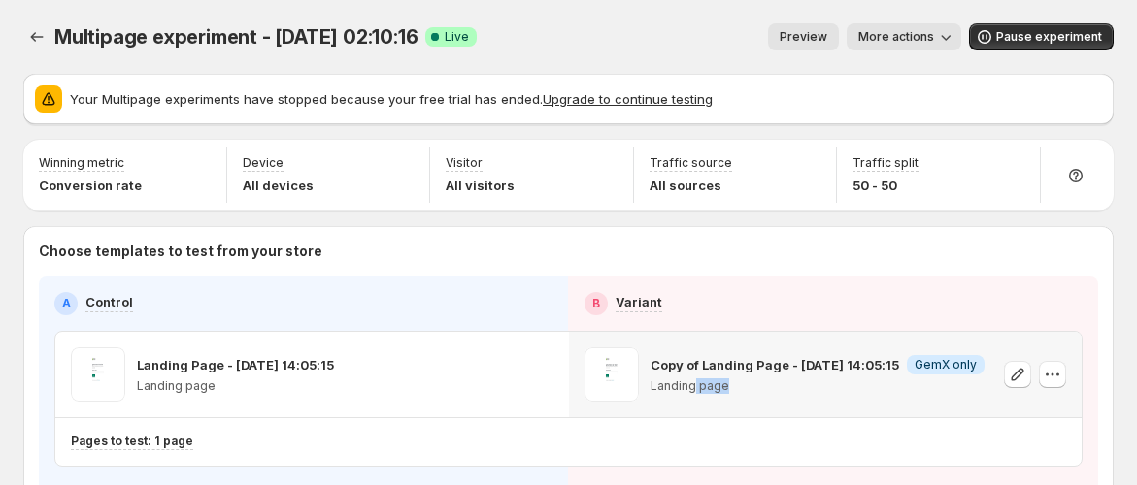
drag, startPoint x: 696, startPoint y: 391, endPoint x: 745, endPoint y: 395, distance: 48.7
click at [745, 395] on div "Copy of Landing Page - Jun 12, 14:05:15 Info GemX only Landing page" at bounding box center [818, 375] width 334 height 54
click at [991, 23] on button "Pause experiment" at bounding box center [1041, 36] width 145 height 27
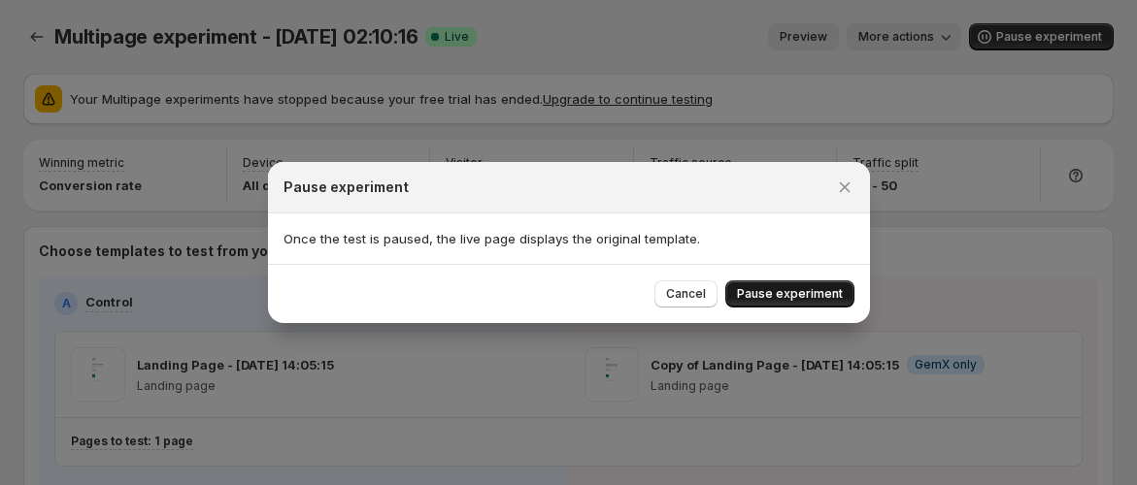
click at [793, 289] on span "Pause experiment" at bounding box center [790, 294] width 106 height 16
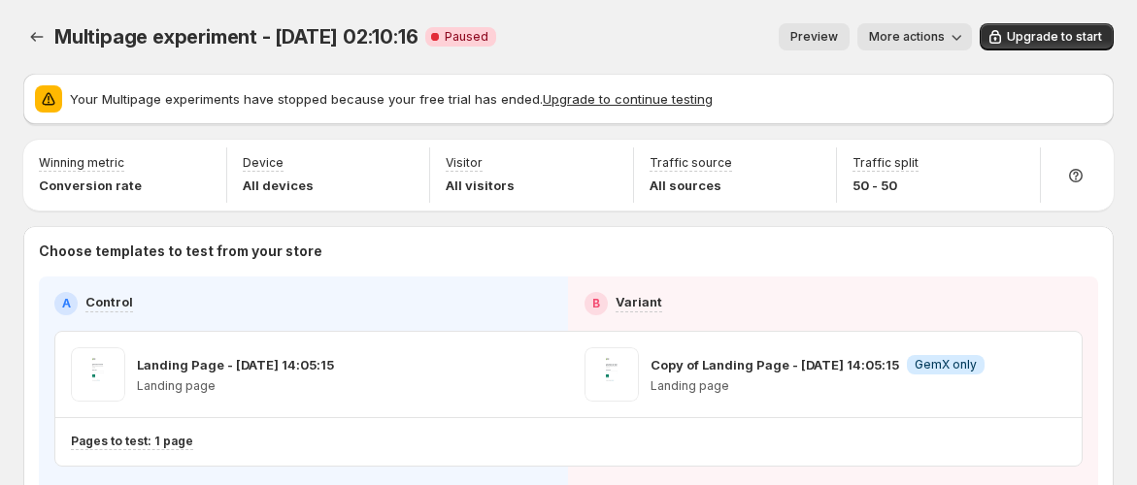
click at [716, 80] on div "Your Multipage experiments have stopped because your free trial has ended. Upgr…" at bounding box center [568, 99] width 1090 height 50
drag, startPoint x: 835, startPoint y: 23, endPoint x: 703, endPoint y: 23, distance: 132.1
click at [834, 23] on button "Preview" at bounding box center [814, 36] width 71 height 27
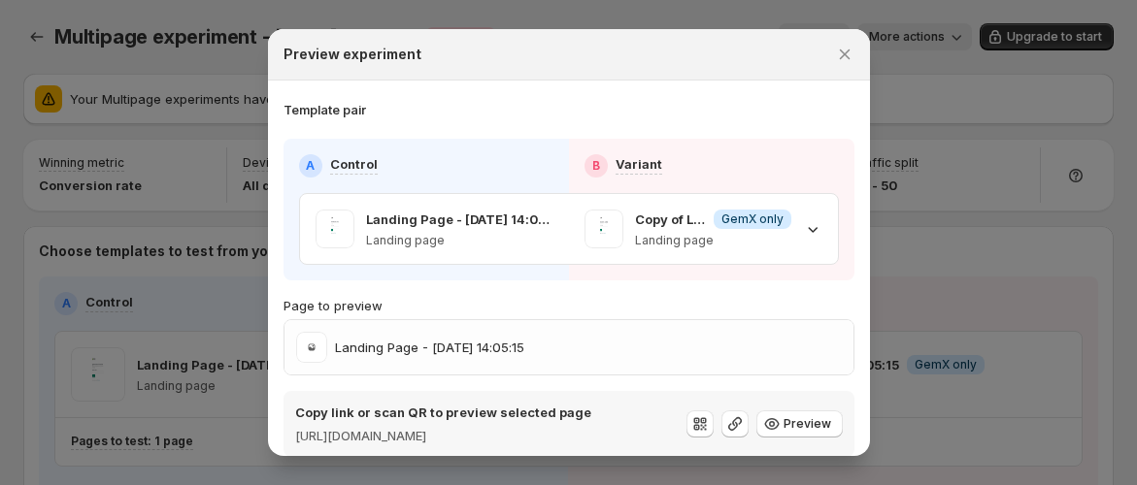
click at [635, 23] on div at bounding box center [568, 242] width 1137 height 485
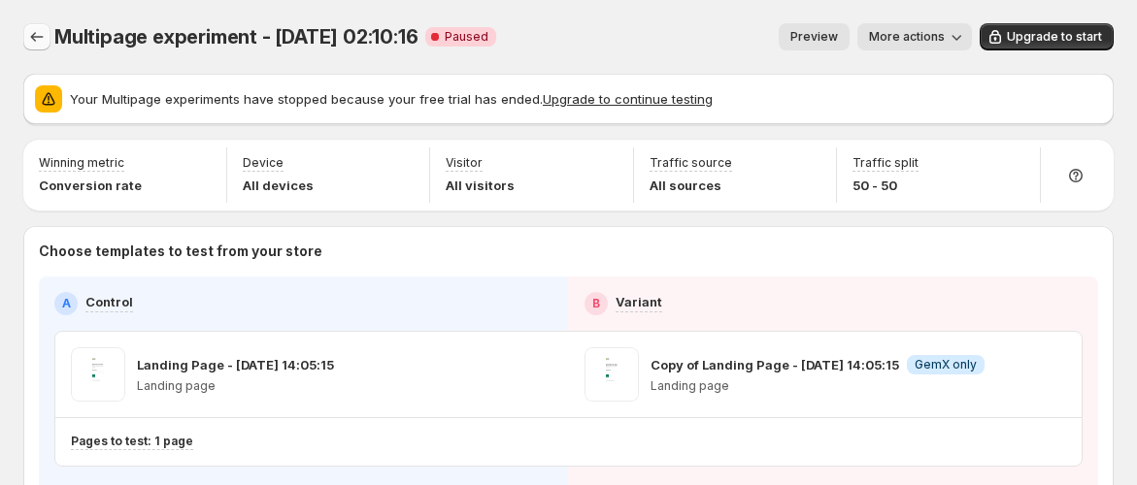
click at [45, 28] on icon "Experiments" at bounding box center [36, 36] width 19 height 19
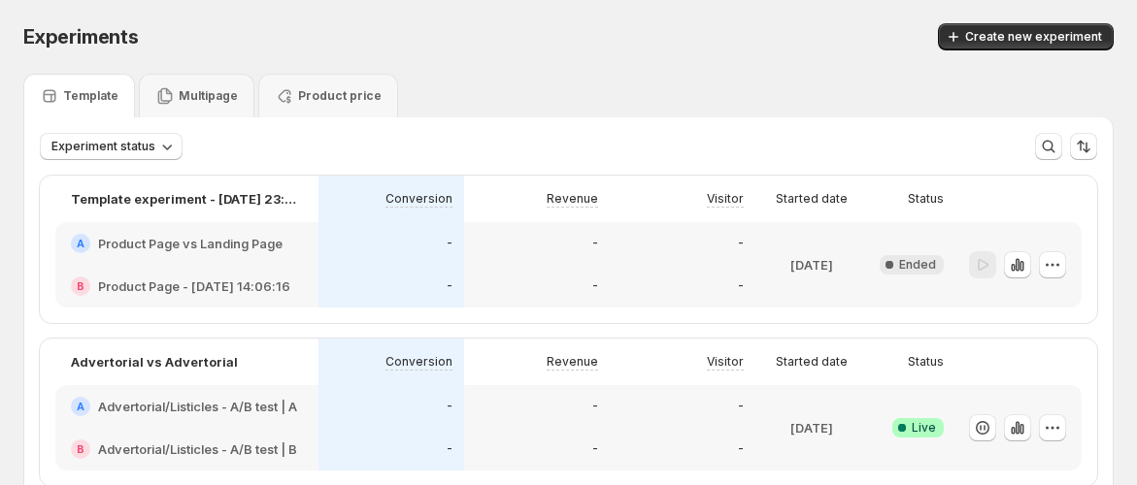
click at [530, 41] on div "Experiments" at bounding box center [276, 36] width 507 height 27
click at [171, 90] on div "Multipage" at bounding box center [196, 95] width 83 height 19
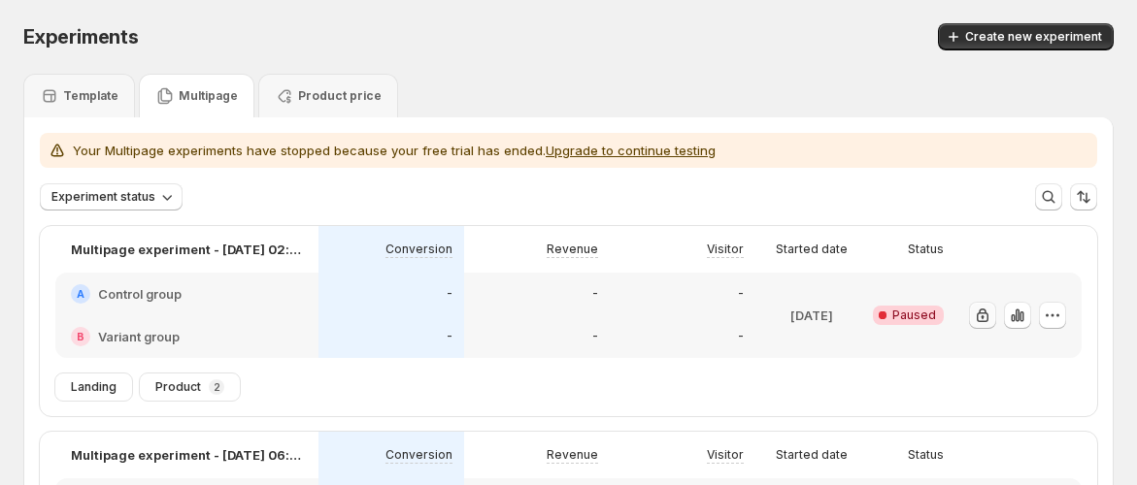
scroll to position [108, 0]
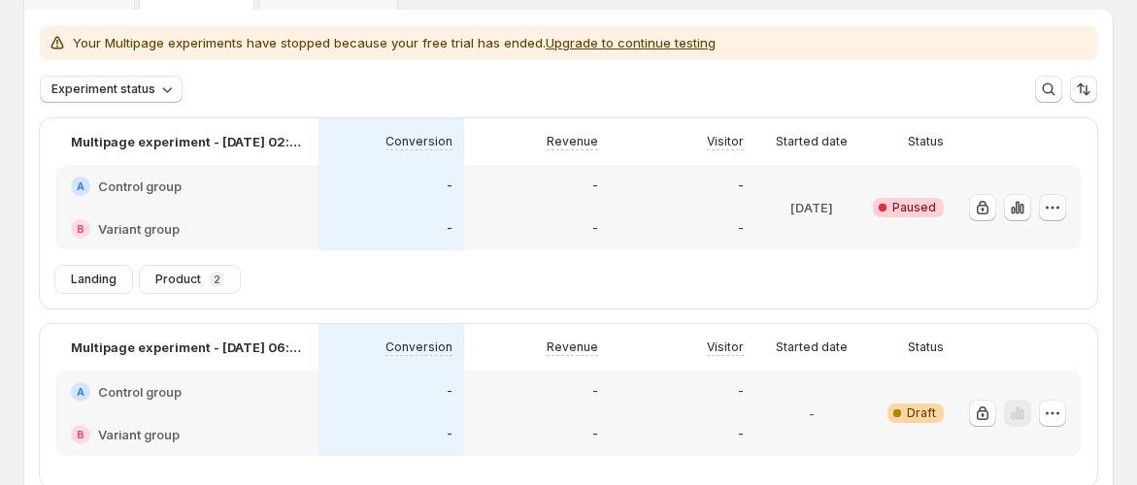
click at [1062, 208] on icon "button" at bounding box center [1052, 207] width 19 height 19
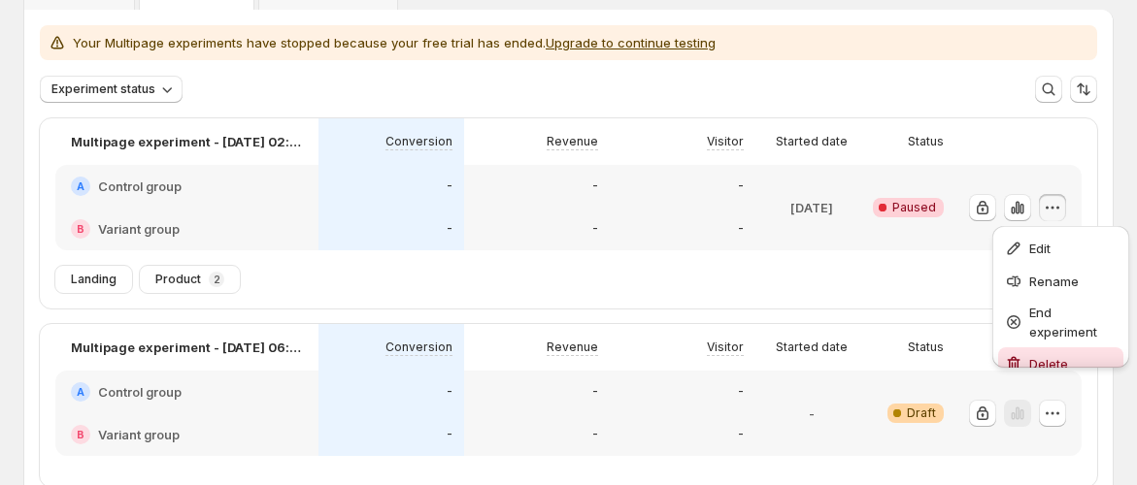
click at [1039, 351] on button "Delete" at bounding box center [1060, 363] width 125 height 31
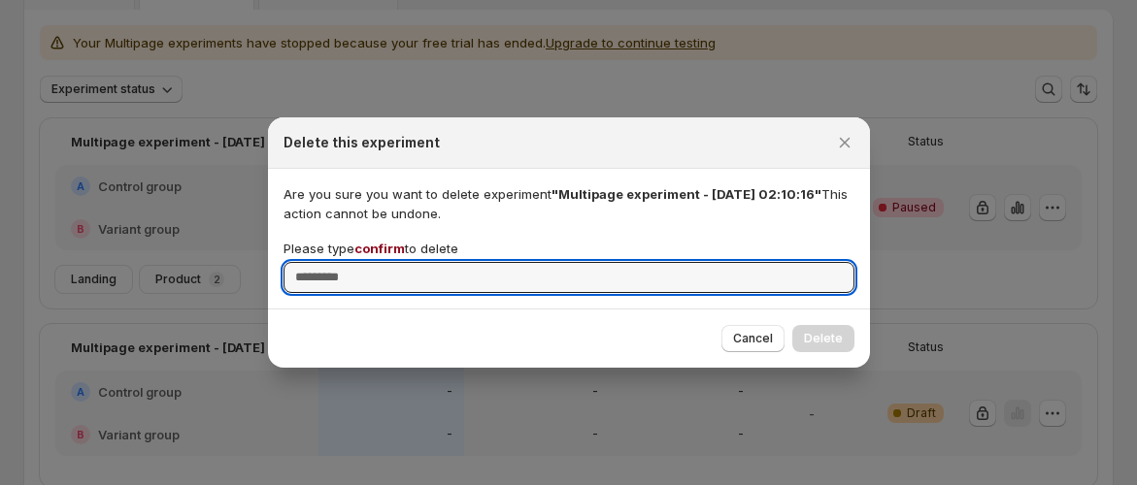
click at [359, 242] on span "confirm" at bounding box center [379, 249] width 50 height 16
click at [359, 262] on input "Please type confirm to delete" at bounding box center [569, 277] width 571 height 31
click at [359, 242] on span "confirm" at bounding box center [379, 249] width 50 height 16
click at [359, 262] on input "Please type confirm to delete" at bounding box center [569, 277] width 571 height 31
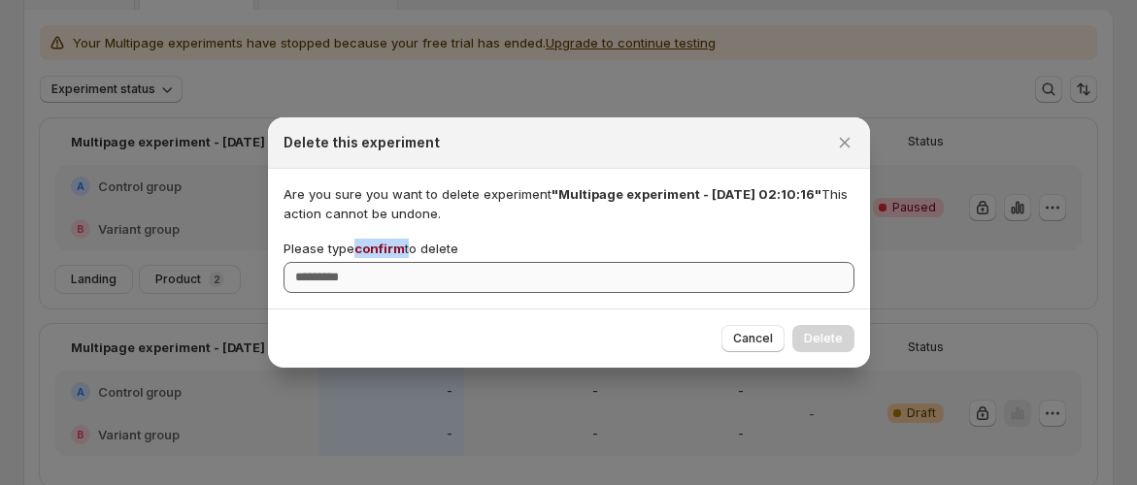
copy p "confirm"
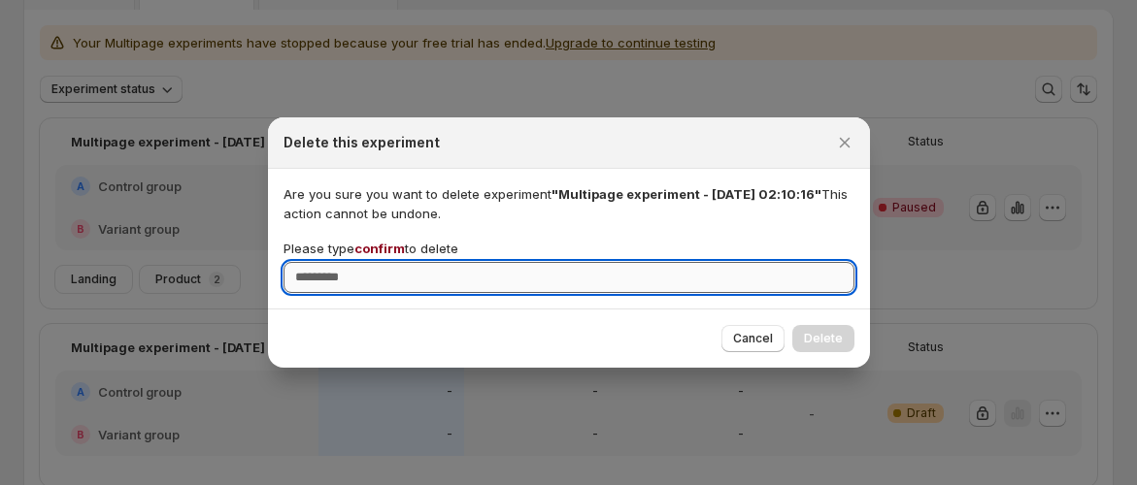
click at [380, 284] on input "Please type confirm to delete" at bounding box center [569, 277] width 571 height 31
paste input "*******"
type input "*******"
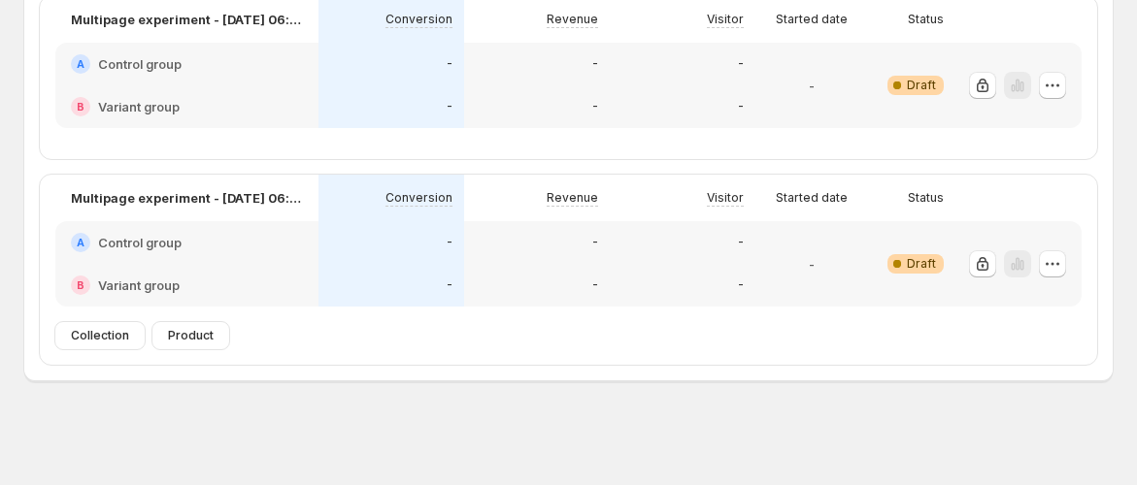
scroll to position [0, 0]
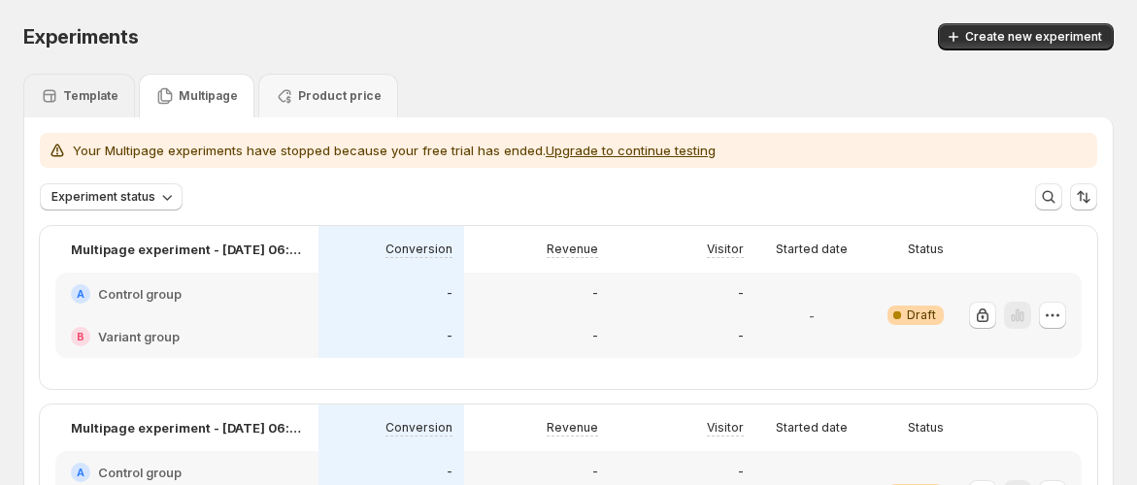
click at [92, 98] on p "Template" at bounding box center [90, 96] width 55 height 16
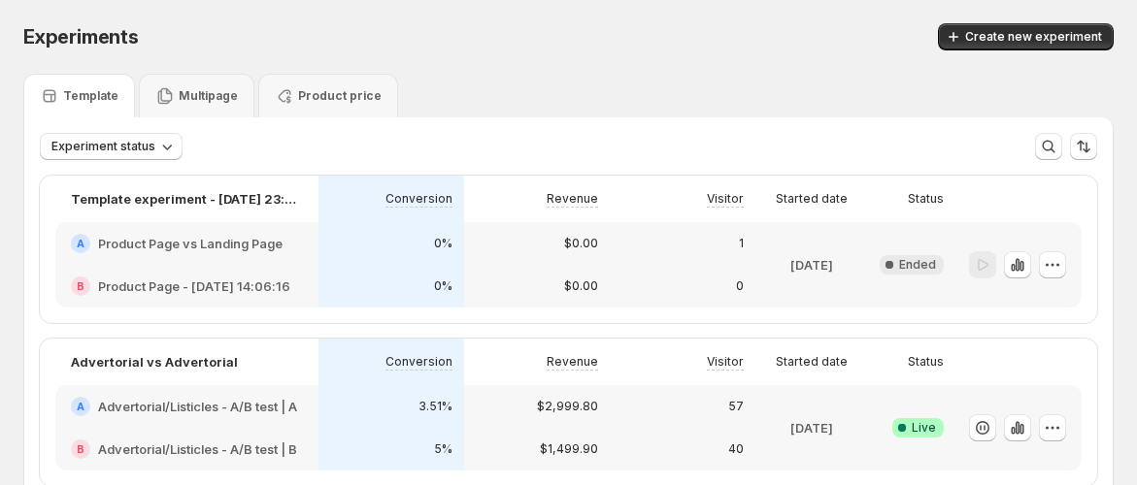
click at [740, 36] on div "Create new experiment" at bounding box center [830, 36] width 568 height 27
click at [1088, 38] on span "Create new experiment" at bounding box center [1033, 37] width 137 height 16
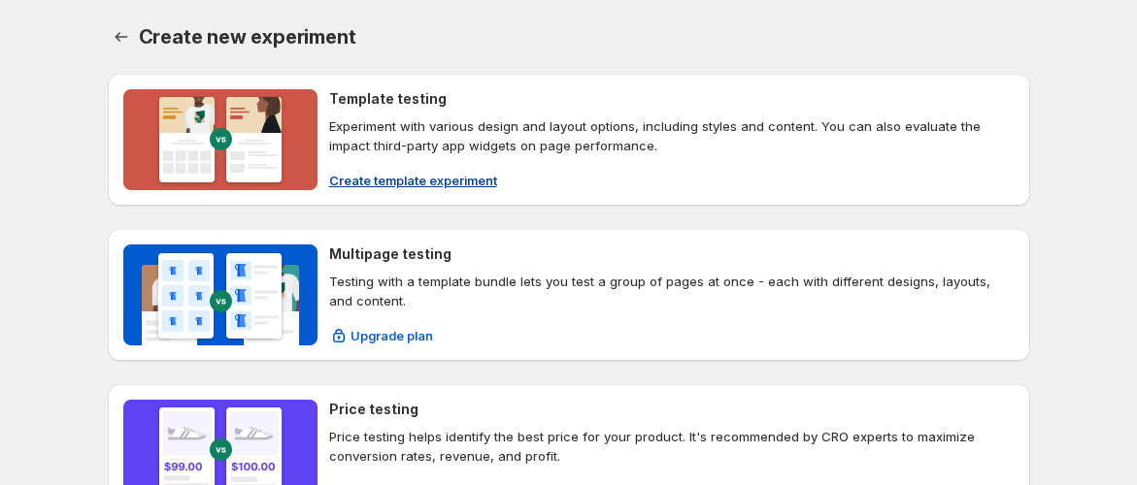
drag, startPoint x: 419, startPoint y: 158, endPoint x: 418, endPoint y: 185, distance: 27.2
click at [420, 159] on div "Template testing Experiment with various design and layout options, including s…" at bounding box center [671, 139] width 685 height 101
click at [418, 185] on div "Loading Create template experiment" at bounding box center [671, 180] width 685 height 19
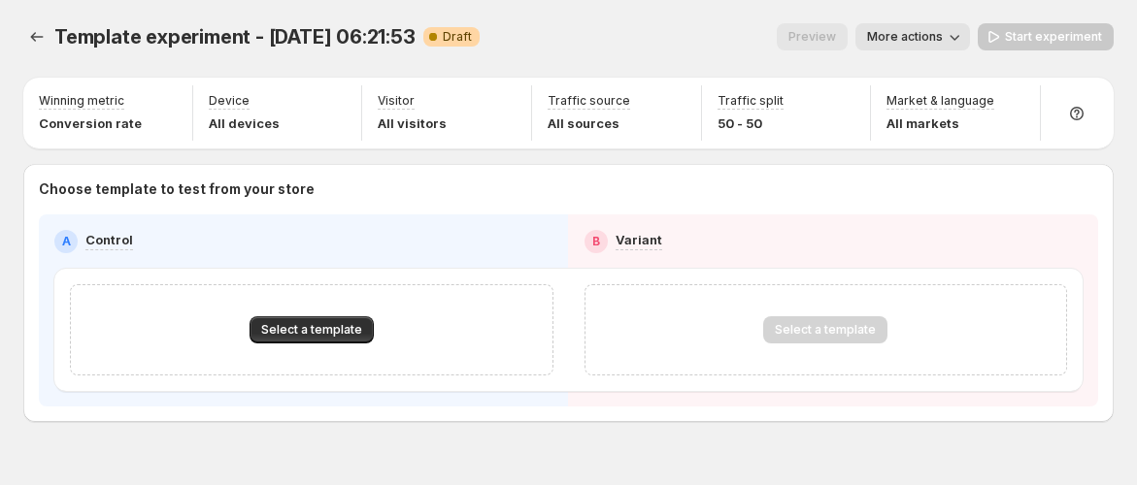
click at [301, 344] on div "Select a template" at bounding box center [312, 329] width 484 height 91
click at [309, 333] on span "Select a template" at bounding box center [311, 330] width 101 height 16
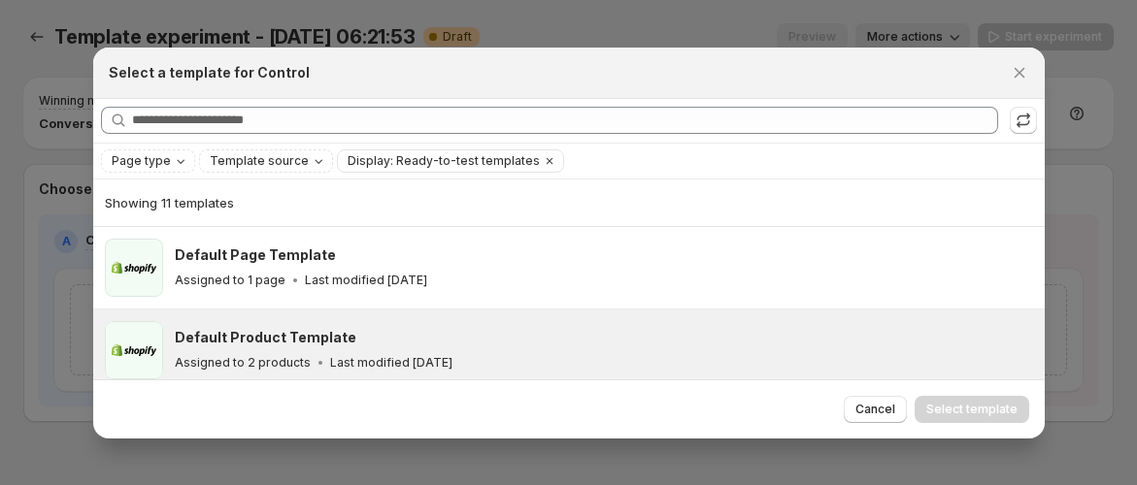
click at [641, 349] on div "Default Product Template Assigned to 2 products Last modified [DATE]" at bounding box center [601, 350] width 853 height 45
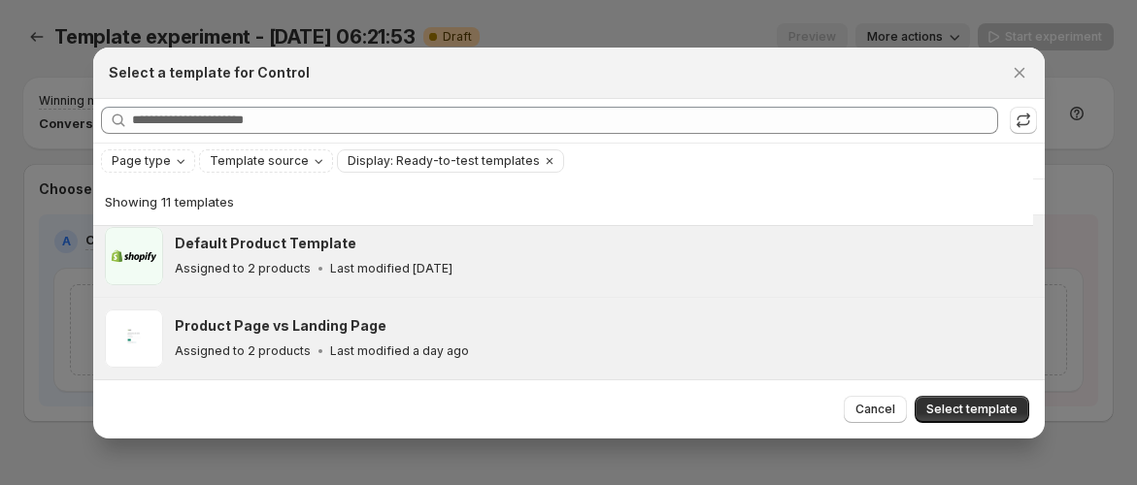
scroll to position [47, 0]
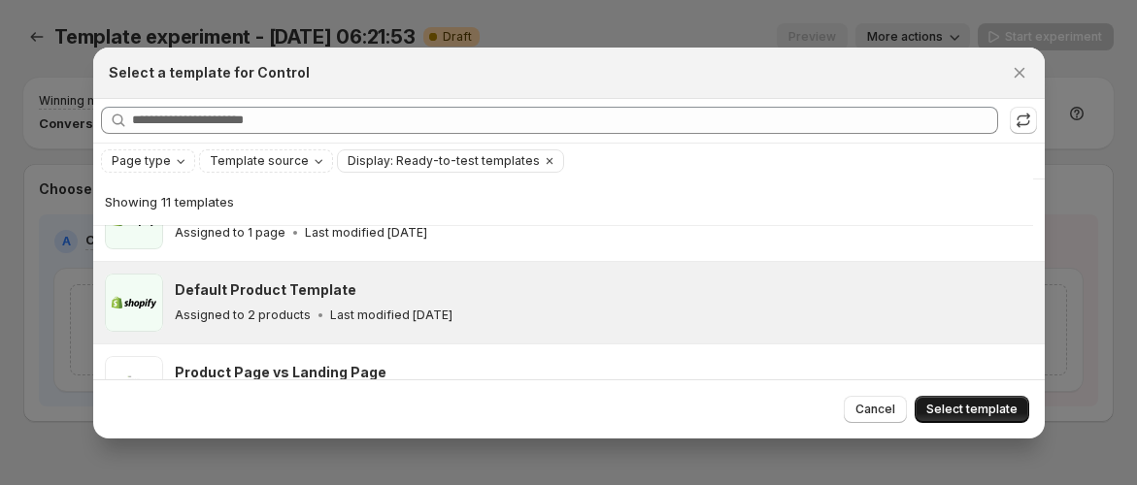
click at [963, 405] on span "Select template" at bounding box center [971, 410] width 91 height 16
